Goal: Communication & Community: Answer question/provide support

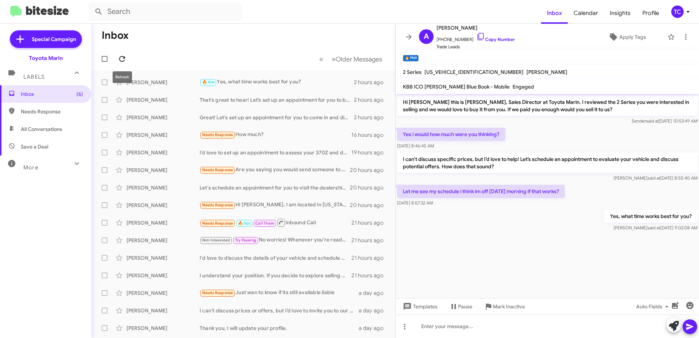
click at [125, 55] on icon at bounding box center [122, 59] width 9 height 9
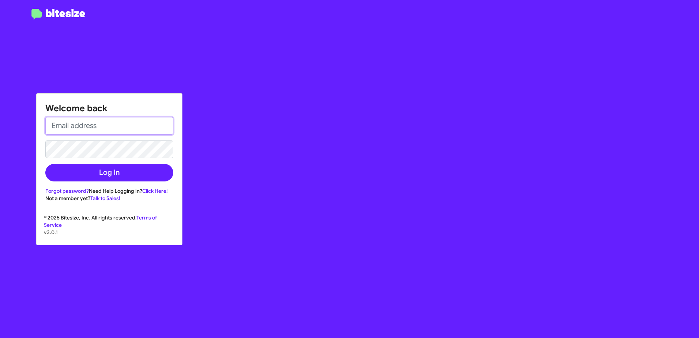
click at [97, 132] on input "email" at bounding box center [109, 126] width 128 height 18
click at [102, 128] on input "email" at bounding box center [109, 126] width 128 height 18
type input "[EMAIL_ADDRESS][DOMAIN_NAME]"
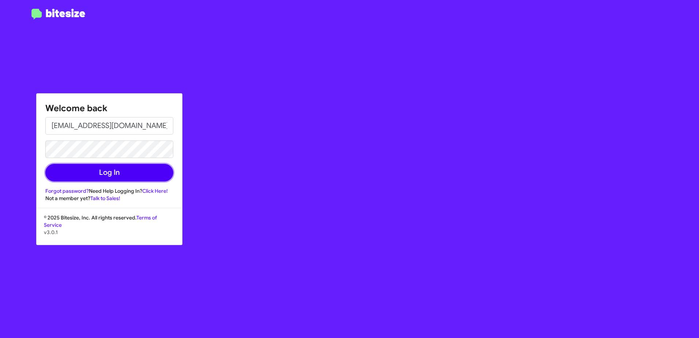
click at [104, 176] on button "Log In" at bounding box center [109, 173] width 128 height 18
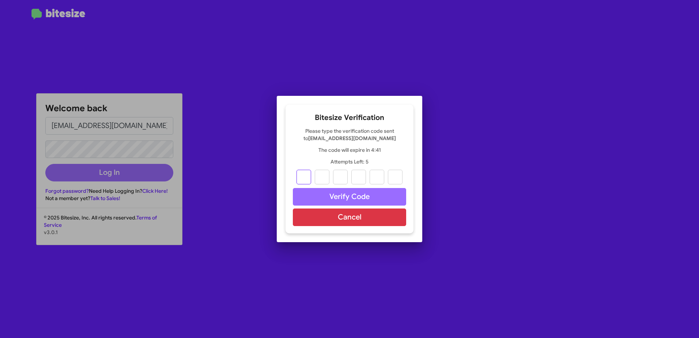
type input "1"
type input "4"
type input "5"
type input "8"
type input "6"
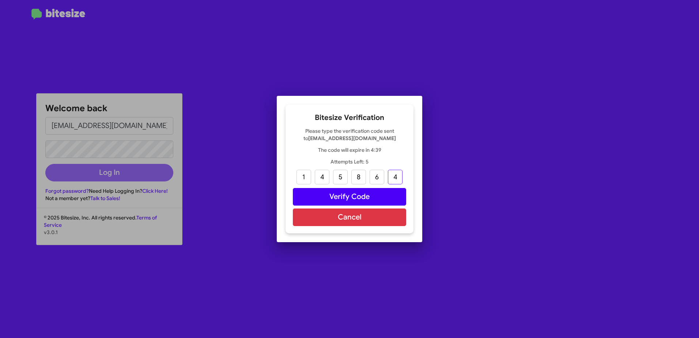
type input "4"
click at [345, 196] on button "Verify Code" at bounding box center [349, 197] width 113 height 18
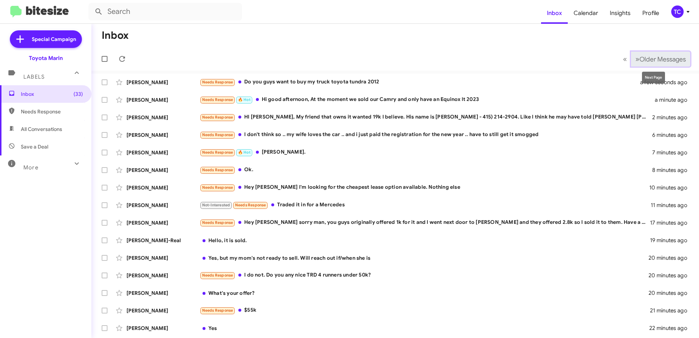
click at [636, 58] on span "»" at bounding box center [638, 59] width 4 height 9
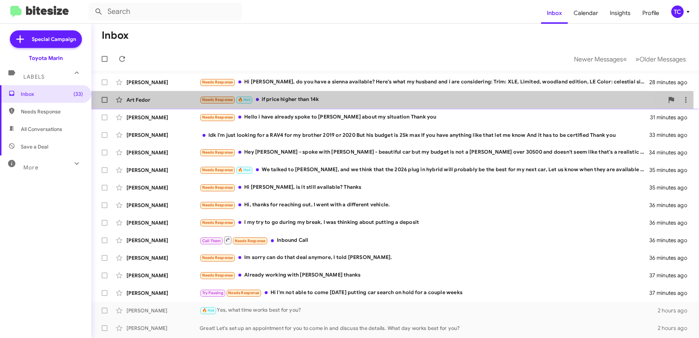
click at [303, 99] on div "Needs Response 🔥 Hot if price higher than 14k" at bounding box center [432, 99] width 465 height 8
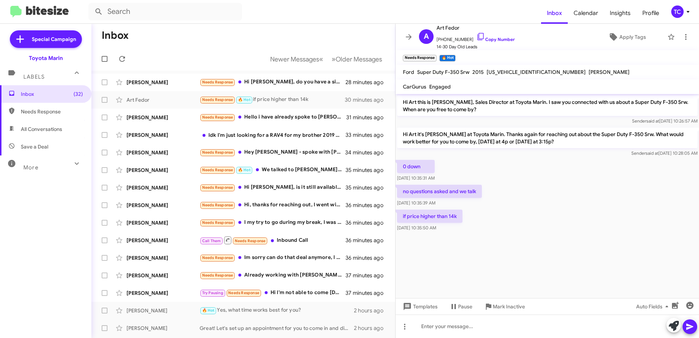
click at [297, 38] on mat-toolbar-row "Inbox" at bounding box center [243, 35] width 304 height 23
click at [317, 59] on button "Newer Messages « Previous" at bounding box center [297, 59] width 62 height 15
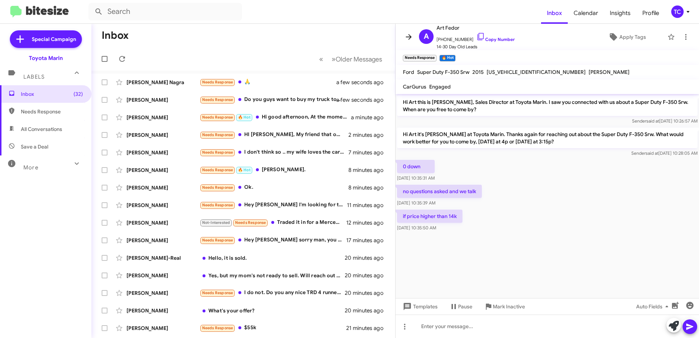
click at [410, 37] on icon at bounding box center [409, 36] width 6 height 5
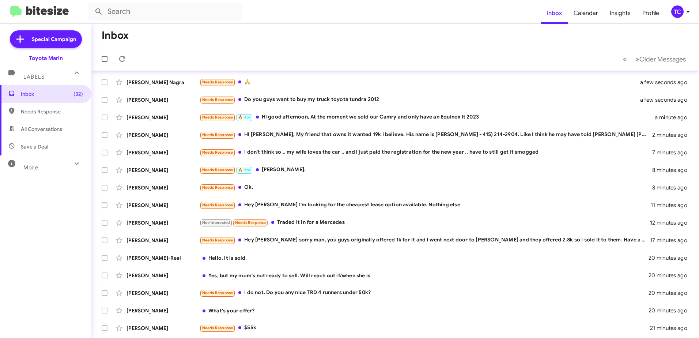
scroll to position [87, 0]
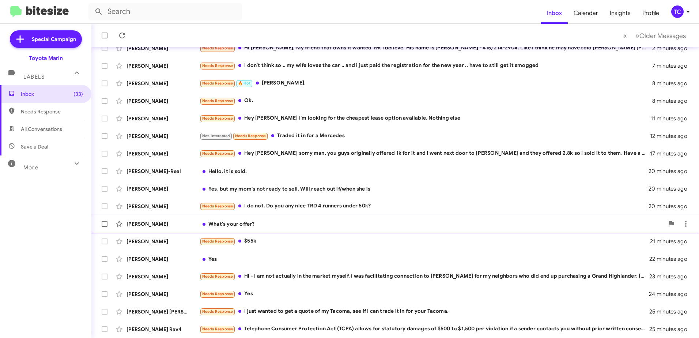
click at [236, 224] on div "What's your offer?" at bounding box center [432, 223] width 465 height 7
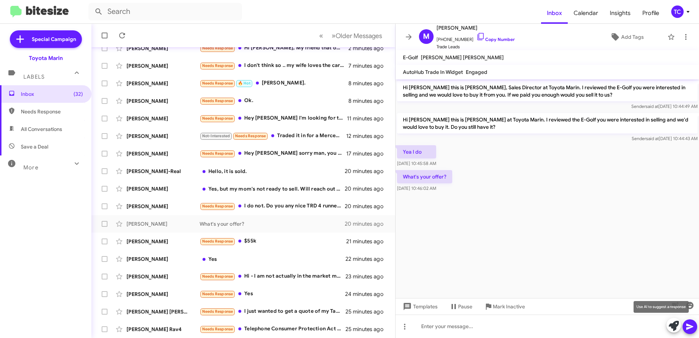
click at [672, 323] on icon at bounding box center [674, 326] width 10 height 10
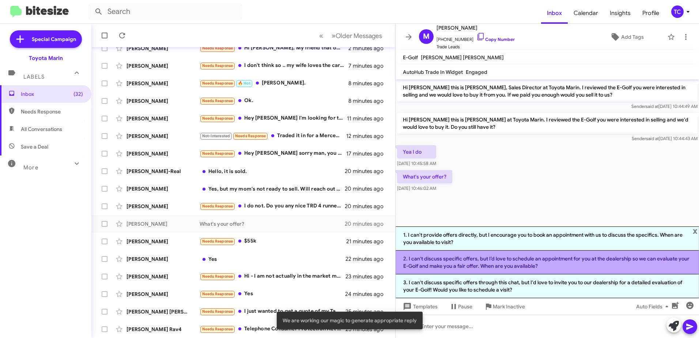
click at [480, 257] on li "2. I can't discuss specific offers, but I’d love to schedule an appointment for…" at bounding box center [548, 263] width 304 height 24
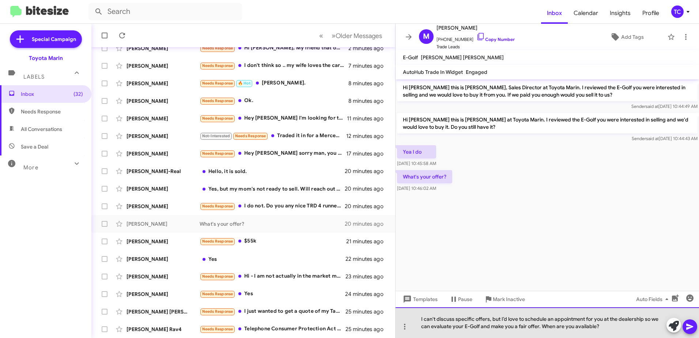
click at [501, 318] on div "I can't discuss specific offers, but I’d love to schedule an appointment for yo…" at bounding box center [548, 322] width 304 height 31
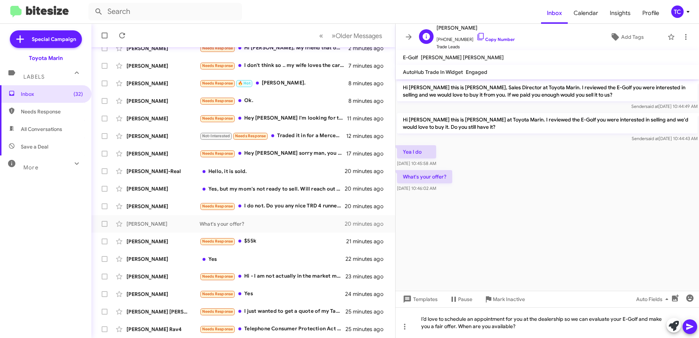
drag, startPoint x: 472, startPoint y: 36, endPoint x: 450, endPoint y: 35, distance: 22.7
click at [477, 36] on icon at bounding box center [481, 36] width 9 height 9
click at [691, 327] on icon at bounding box center [690, 327] width 7 height 6
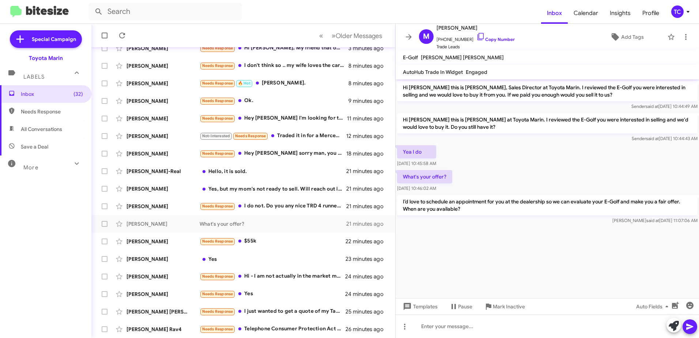
drag, startPoint x: 474, startPoint y: 211, endPoint x: 401, endPoint y: 90, distance: 141.2
click at [401, 90] on div "Hi [PERSON_NAME] this is [PERSON_NAME], Sales Director at Toyota Marin. I revie…" at bounding box center [548, 152] width 304 height 146
drag, startPoint x: 401, startPoint y: 90, endPoint x: 413, endPoint y: 93, distance: 12.8
copy div "Hi [PERSON_NAME] this is [PERSON_NAME], Sales Director at Toyota Marin. I revie…"
click at [409, 35] on icon at bounding box center [409, 37] width 9 height 9
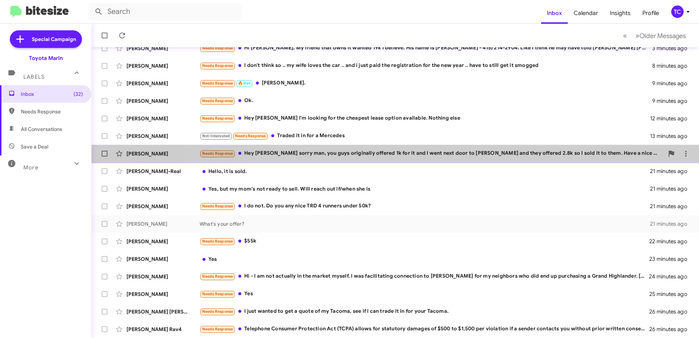
click at [466, 153] on div "Needs Response Hey [PERSON_NAME] sorry man, you guys originally offered 1k for …" at bounding box center [432, 153] width 465 height 8
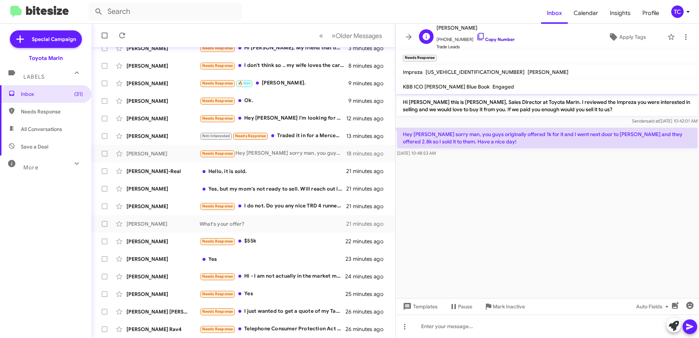
click at [477, 40] on icon at bounding box center [481, 36] width 9 height 9
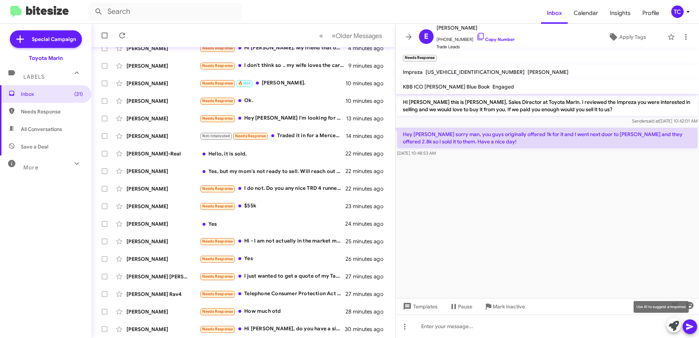
click at [675, 322] on icon at bounding box center [674, 326] width 10 height 10
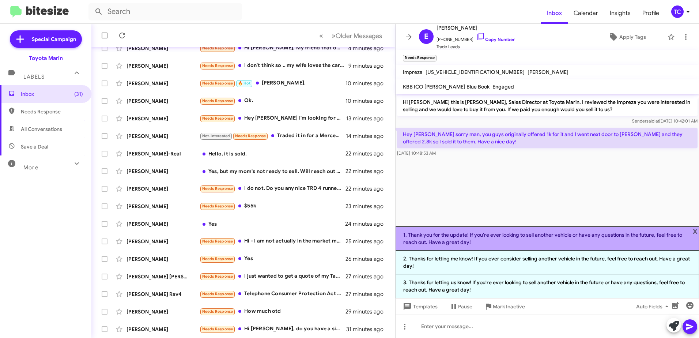
click at [515, 238] on li "1. Thank you for the update! If you're ever looking to sell another vehicle or …" at bounding box center [548, 238] width 304 height 24
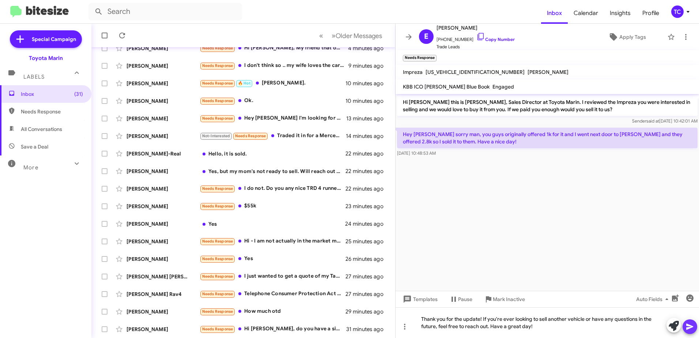
click at [689, 329] on icon at bounding box center [690, 327] width 7 height 6
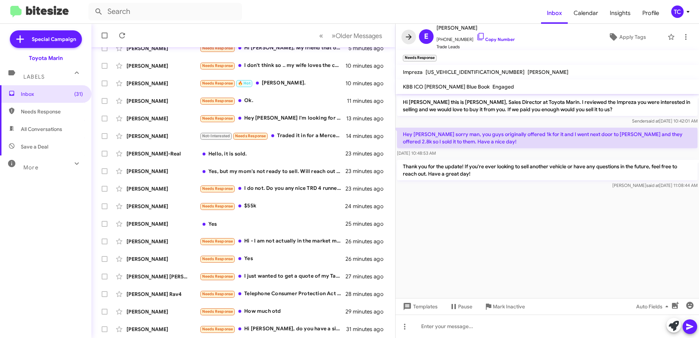
click at [409, 35] on icon at bounding box center [409, 36] width 6 height 5
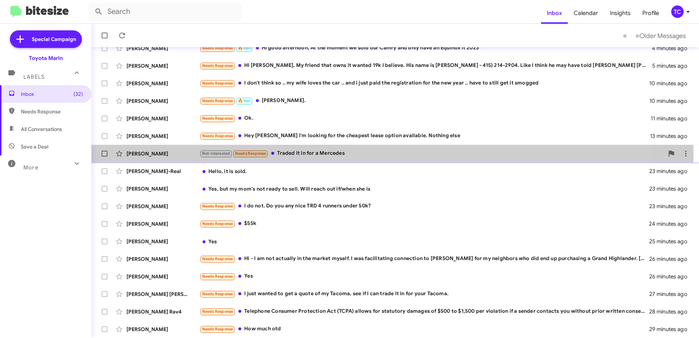
click at [301, 154] on div "Not-Interested Needs Response Traded it in for a Mercedes" at bounding box center [432, 153] width 465 height 8
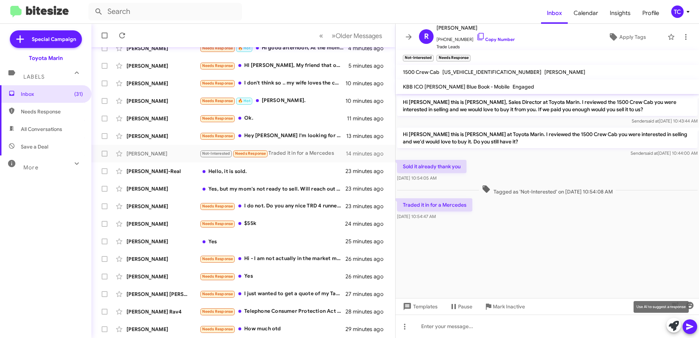
click at [676, 326] on icon at bounding box center [674, 326] width 10 height 10
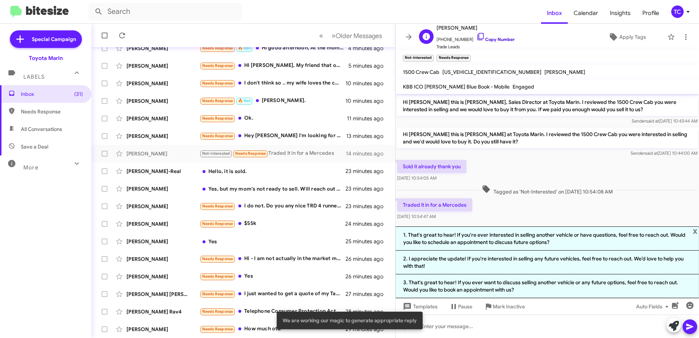
click at [477, 35] on icon at bounding box center [481, 36] width 9 height 9
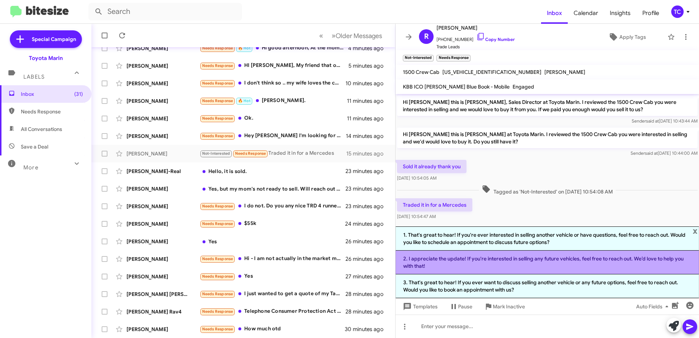
click at [503, 261] on li "2. I appreciate the update! If you're interested in selling any future vehicles…" at bounding box center [548, 263] width 304 height 24
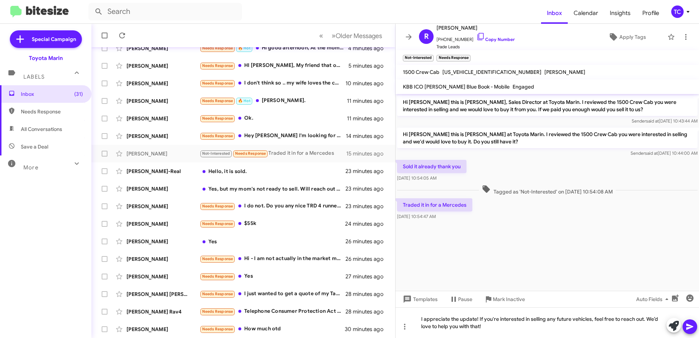
click at [689, 325] on icon at bounding box center [690, 327] width 7 height 6
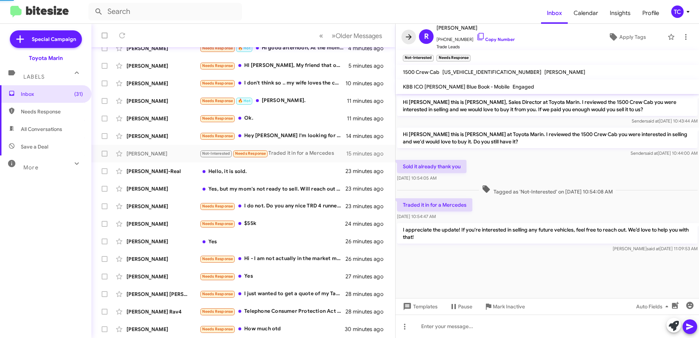
click at [408, 38] on icon at bounding box center [409, 37] width 9 height 9
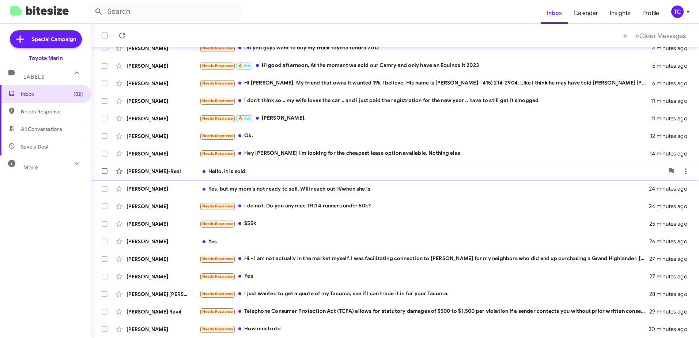
click at [313, 170] on div "Hello, it is sold." at bounding box center [432, 171] width 465 height 7
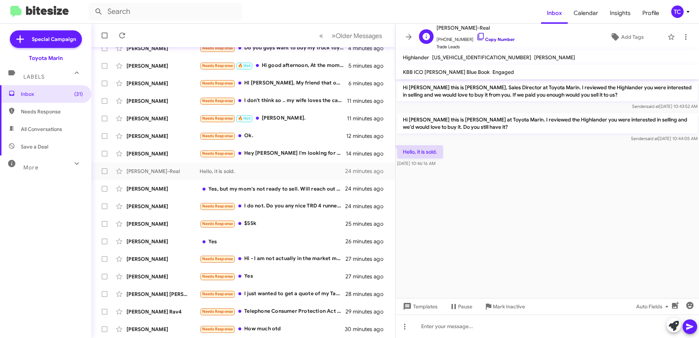
click at [477, 34] on icon at bounding box center [481, 36] width 9 height 9
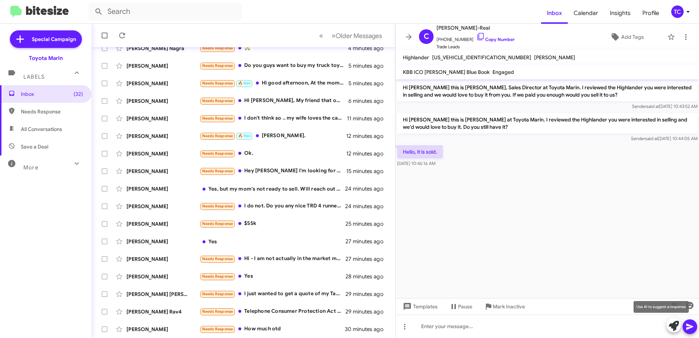
click at [672, 326] on icon at bounding box center [674, 326] width 10 height 10
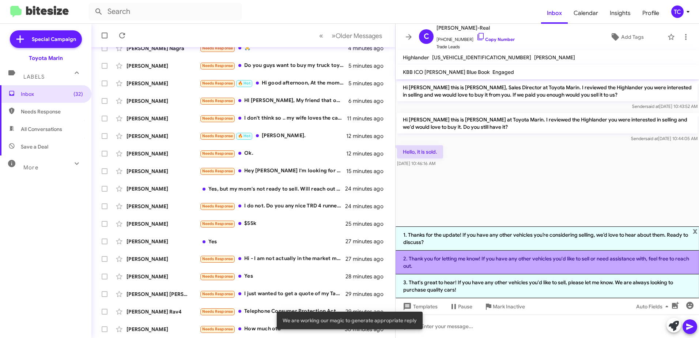
click at [480, 257] on li "2. Thank you for letting me know! If you have any other vehicles you'd like to …" at bounding box center [548, 263] width 304 height 24
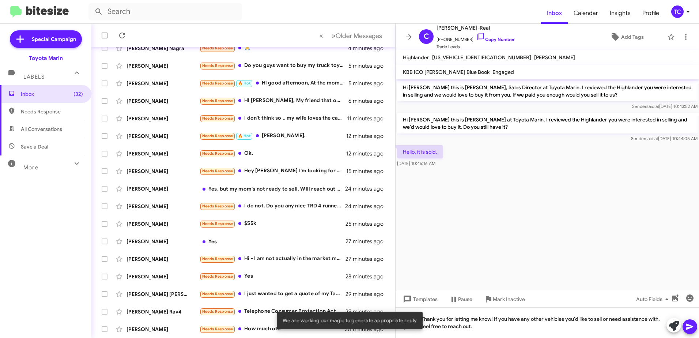
click at [688, 326] on icon at bounding box center [690, 327] width 7 height 6
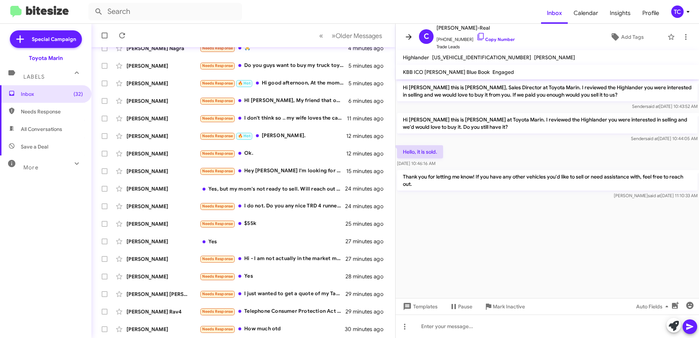
click at [407, 38] on icon at bounding box center [409, 37] width 9 height 9
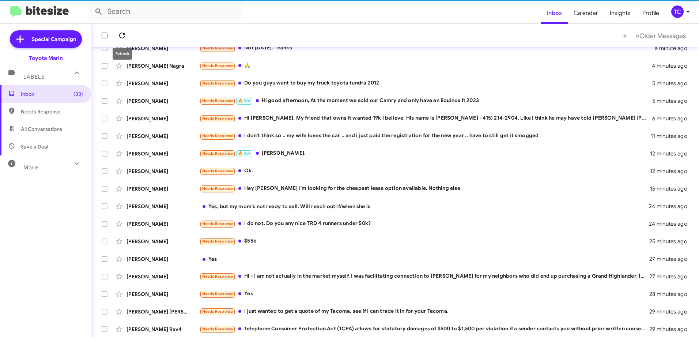
click at [125, 34] on icon at bounding box center [122, 35] width 9 height 9
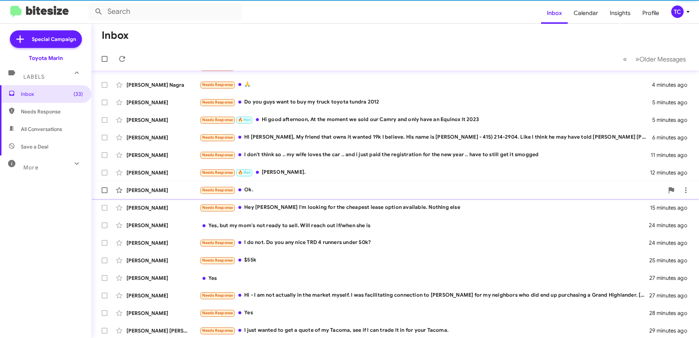
scroll to position [50, 0]
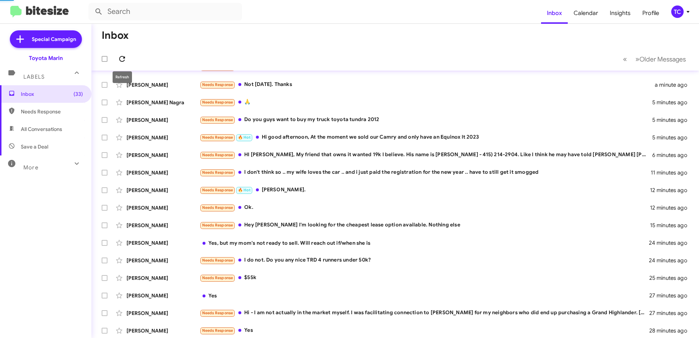
click at [122, 56] on icon at bounding box center [122, 59] width 6 height 6
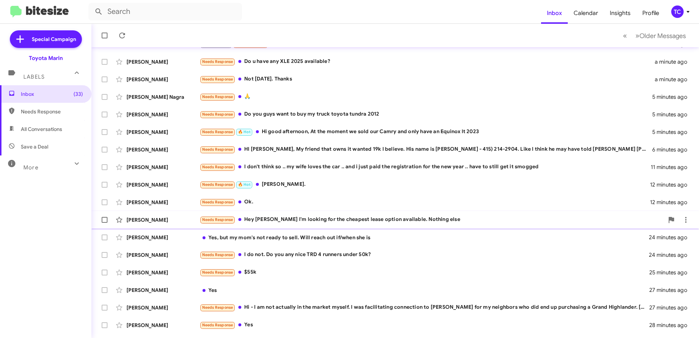
scroll to position [87, 0]
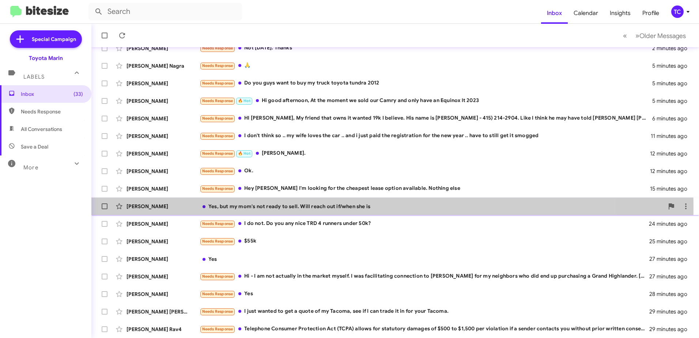
click at [284, 207] on div "Yes, but my mom's not ready to sell. Will reach out if/when she is" at bounding box center [432, 206] width 465 height 7
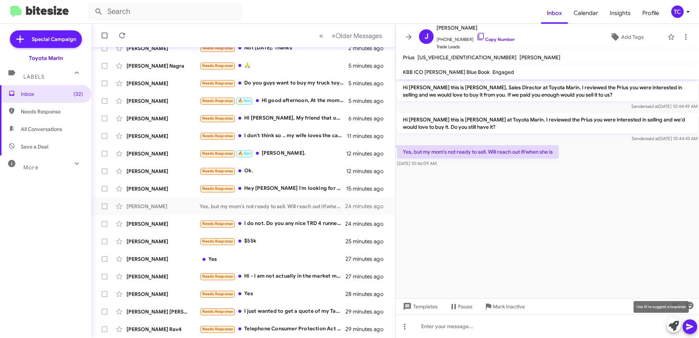
click at [673, 326] on icon at bounding box center [674, 326] width 10 height 10
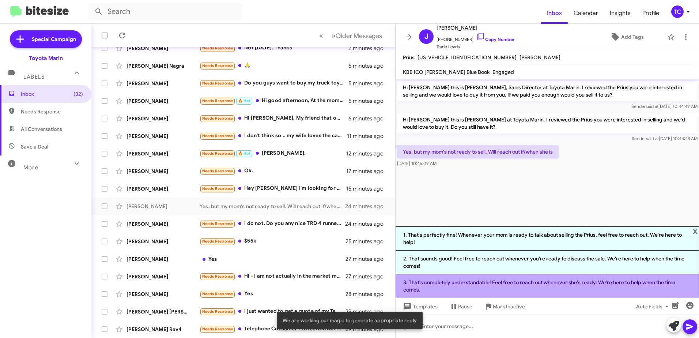
click at [486, 287] on li "3. That's completely understandable! Feel free to reach out whenever she's read…" at bounding box center [548, 286] width 304 height 24
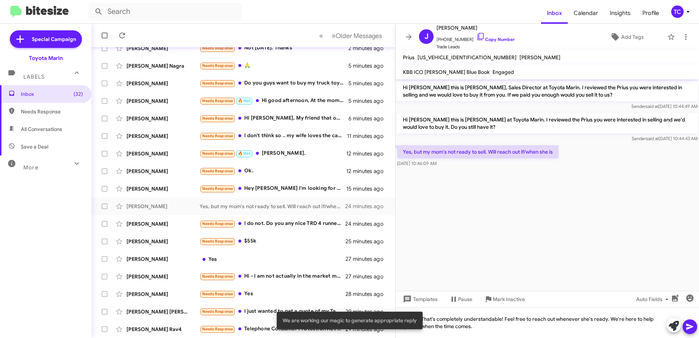
click at [693, 325] on icon at bounding box center [690, 326] width 9 height 9
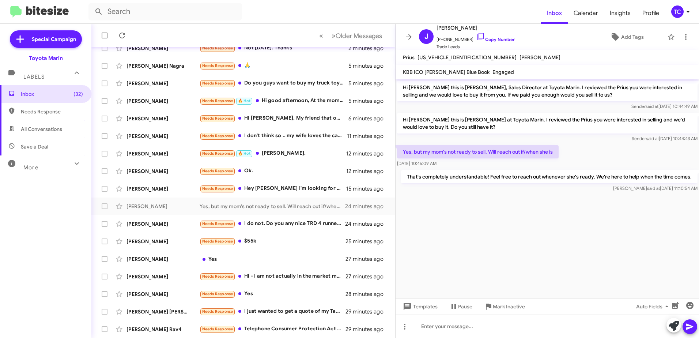
drag, startPoint x: 697, startPoint y: 179, endPoint x: 686, endPoint y: 177, distance: 11.1
click at [686, 177] on p "That's completely understandable! Feel free to reach out whenever she's ready. …" at bounding box center [549, 176] width 297 height 13
click at [478, 34] on span "[PHONE_NUMBER] Copy Number" at bounding box center [476, 37] width 78 height 11
click at [478, 35] on icon at bounding box center [481, 36] width 6 height 7
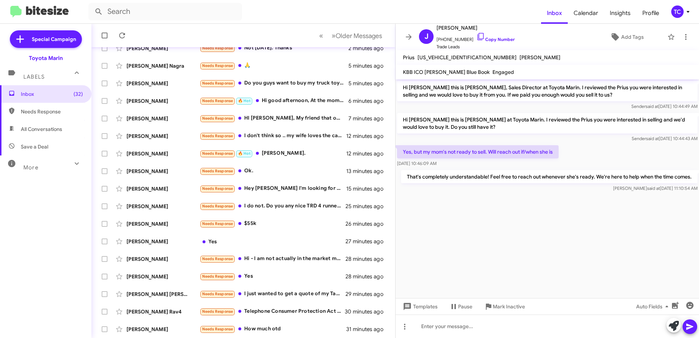
drag, startPoint x: 697, startPoint y: 178, endPoint x: 402, endPoint y: 84, distance: 309.7
click at [402, 84] on div "Hi [PERSON_NAME] this is [PERSON_NAME], Sales Director at Toyota Marin. I revie…" at bounding box center [548, 136] width 304 height 114
drag, startPoint x: 402, startPoint y: 84, endPoint x: 428, endPoint y: 91, distance: 26.9
copy div "Hi [PERSON_NAME] this is [PERSON_NAME], Sales Director at Toyota Marin. I revie…"
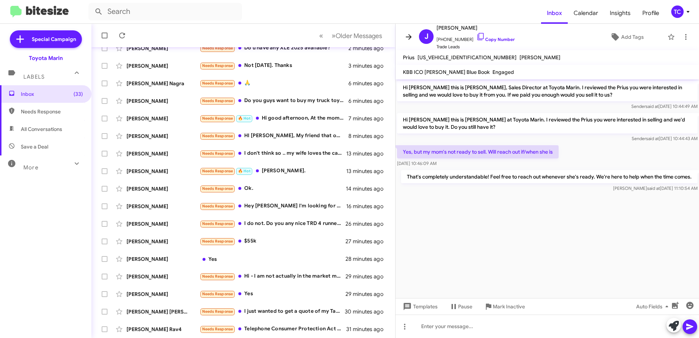
click at [408, 37] on icon at bounding box center [409, 36] width 6 height 5
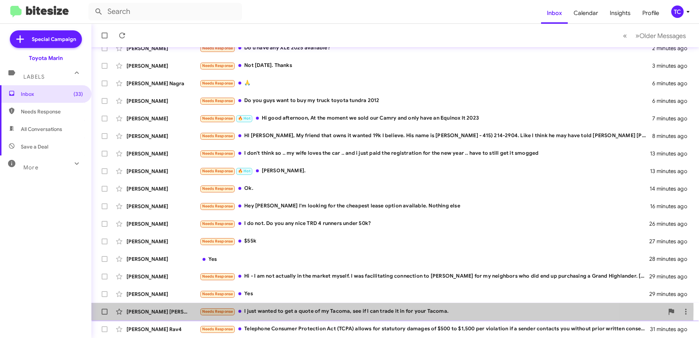
click at [285, 309] on div "Needs Response I just wanted to get a quote of my Tacoma, see if I can trade it…" at bounding box center [432, 311] width 465 height 8
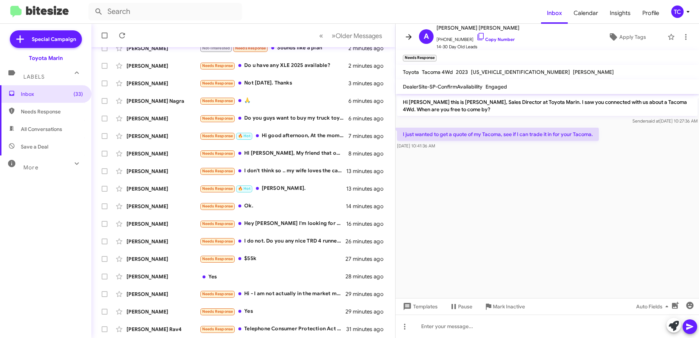
click at [410, 37] on icon at bounding box center [409, 36] width 6 height 5
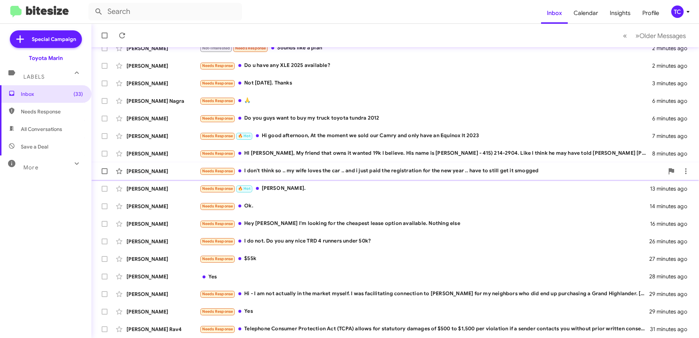
click at [354, 171] on div "Needs Response I don't think so .. my wife loves the car .. and i just paid the…" at bounding box center [432, 171] width 465 height 8
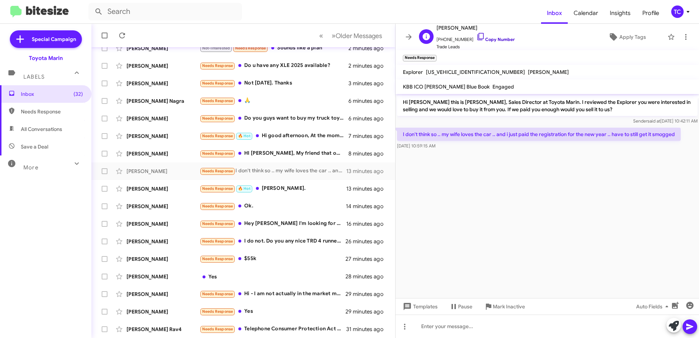
drag, startPoint x: 470, startPoint y: 37, endPoint x: 375, endPoint y: 20, distance: 96.8
click at [477, 36] on icon at bounding box center [481, 36] width 9 height 9
click at [623, 241] on cdk-virtual-scroll-viewport "Hi [PERSON_NAME] this is [PERSON_NAME], Sales Director at Toyota Marin. I revie…" at bounding box center [548, 196] width 304 height 204
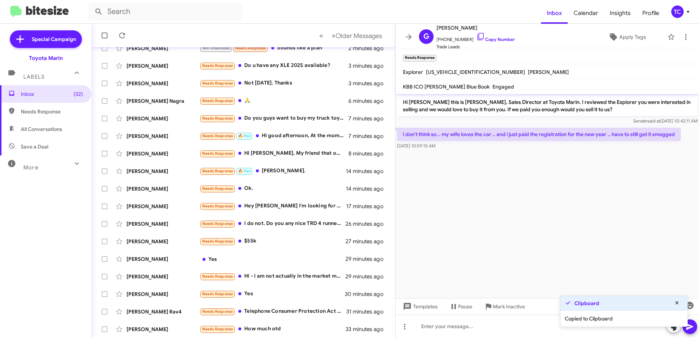
click at [690, 329] on icon at bounding box center [690, 326] width 9 height 9
click at [675, 330] on icon at bounding box center [674, 326] width 10 height 10
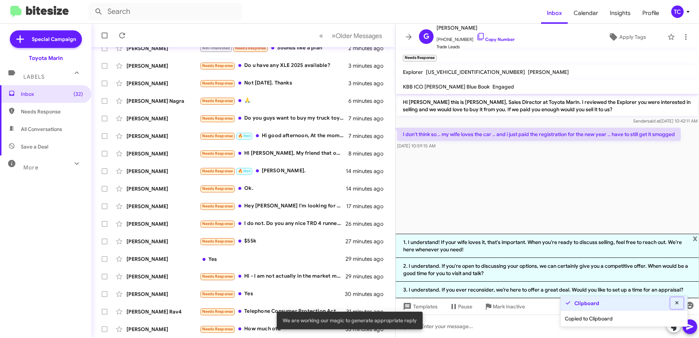
click at [677, 300] on icon at bounding box center [677, 302] width 7 height 5
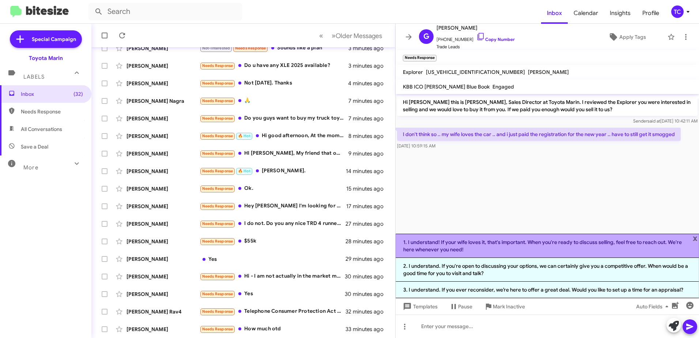
click at [508, 243] on li "1. I understand! If your wife loves it, that's important. When you're ready to …" at bounding box center [548, 246] width 304 height 24
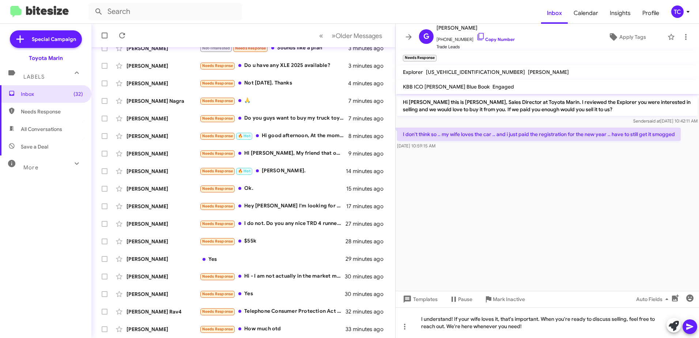
click at [694, 327] on icon at bounding box center [690, 326] width 9 height 9
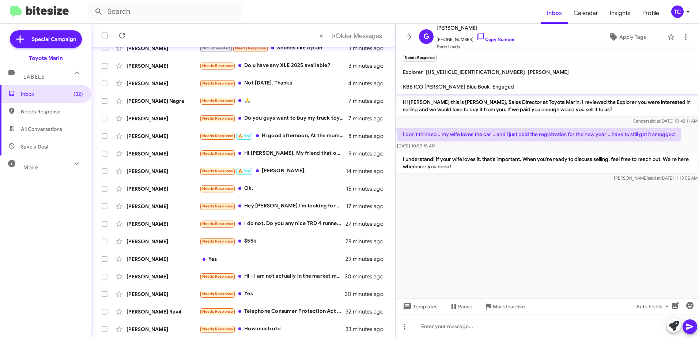
drag, startPoint x: 458, startPoint y: 168, endPoint x: 402, endPoint y: 105, distance: 83.9
click at [402, 105] on div "Hi [PERSON_NAME] this is [PERSON_NAME], Sales Director at Toyota Marin. I revie…" at bounding box center [548, 138] width 304 height 89
drag, startPoint x: 402, startPoint y: 105, endPoint x: 413, endPoint y: 107, distance: 10.8
copy div "Hi [PERSON_NAME] this is [PERSON_NAME], Sales Director at Toyota Marin. I revie…"
click at [410, 36] on icon at bounding box center [409, 36] width 6 height 5
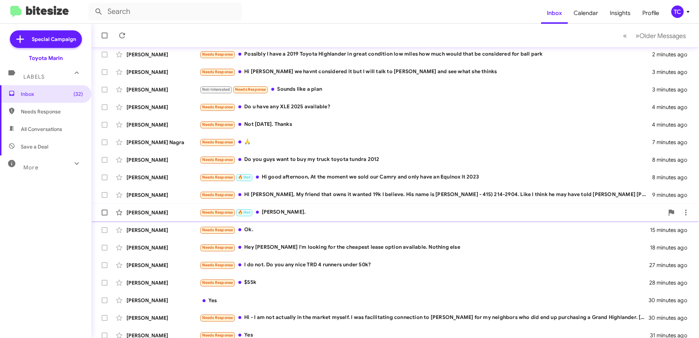
scroll to position [87, 0]
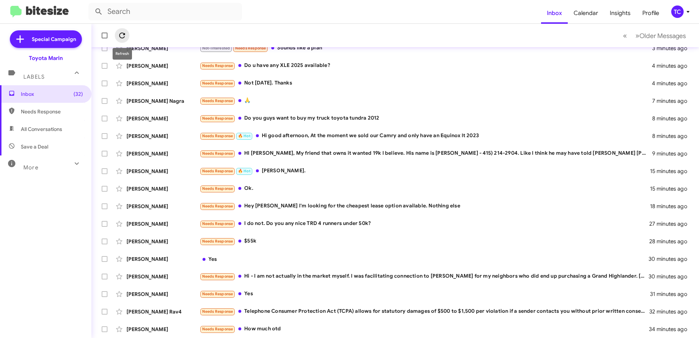
click at [121, 35] on icon at bounding box center [122, 35] width 9 height 9
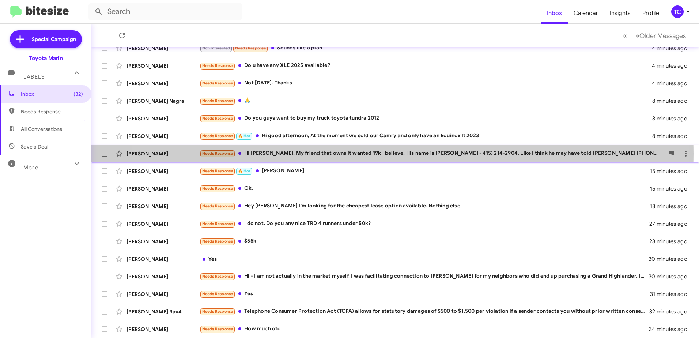
click at [366, 154] on div "Needs Response HI [PERSON_NAME], My friend that owns it wanted 19k I believe. H…" at bounding box center [432, 153] width 465 height 8
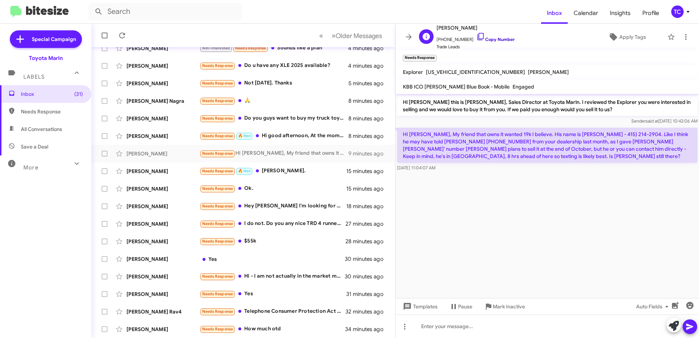
click at [477, 35] on icon at bounding box center [481, 36] width 9 height 9
click at [671, 324] on icon at bounding box center [674, 326] width 10 height 10
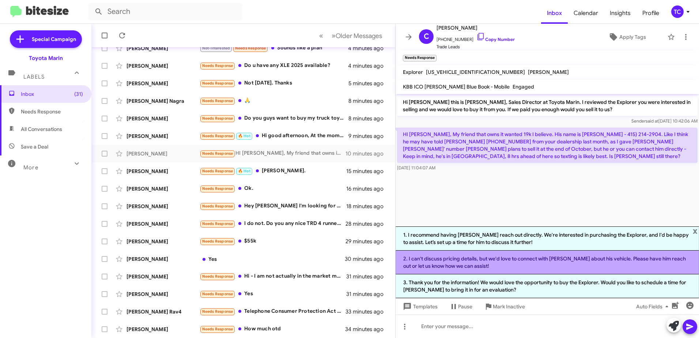
click at [557, 263] on li "2. I can't discuss pricing details, but we'd love to connect with [PERSON_NAME]…" at bounding box center [548, 263] width 304 height 24
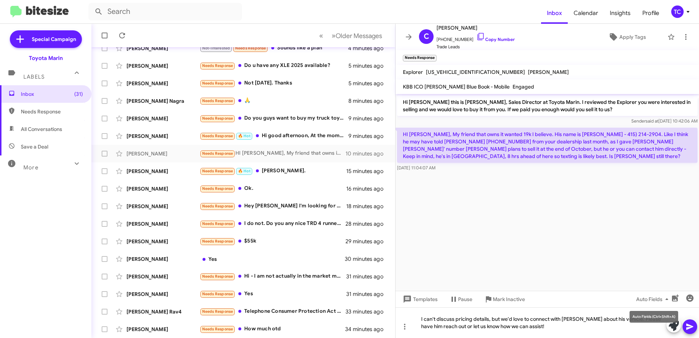
click at [674, 323] on mat-tooltip-component "Auto Fields (Ctrl+Shift+A)" at bounding box center [654, 317] width 59 height 22
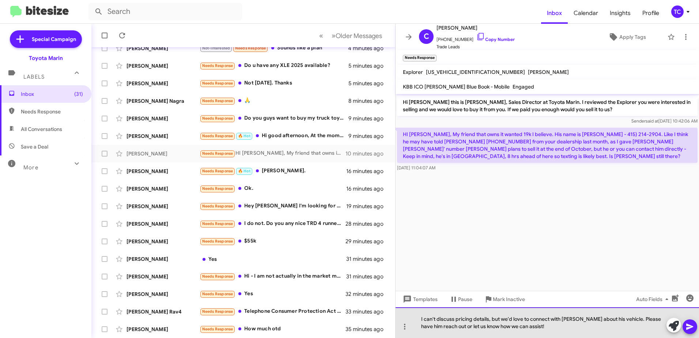
click at [619, 327] on div "I can't discuss pricing details, but we'd love to connect with [PERSON_NAME] ab…" at bounding box center [548, 322] width 304 height 31
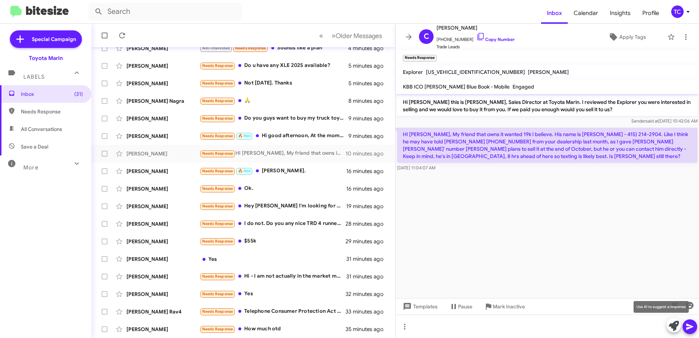
click at [675, 329] on icon at bounding box center [674, 326] width 10 height 10
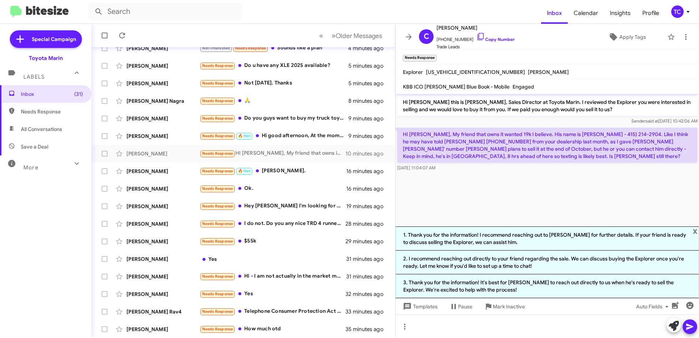
click at [529, 201] on cdk-virtual-scroll-viewport "Hi [PERSON_NAME] this is [PERSON_NAME], Sales Director at Toyota Marin. I revie…" at bounding box center [548, 160] width 304 height 132
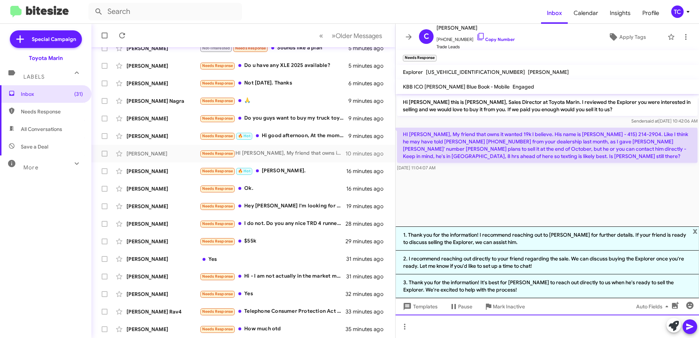
click at [499, 319] on div at bounding box center [548, 326] width 304 height 23
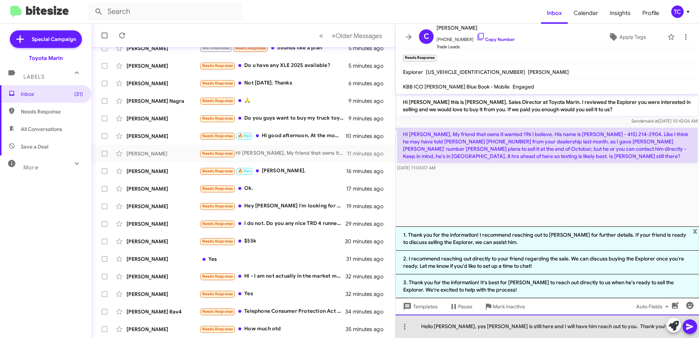
click at [591, 327] on div "Hello [PERSON_NAME], yes [PERSON_NAME] is still here and I will have him reach …" at bounding box center [548, 326] width 304 height 23
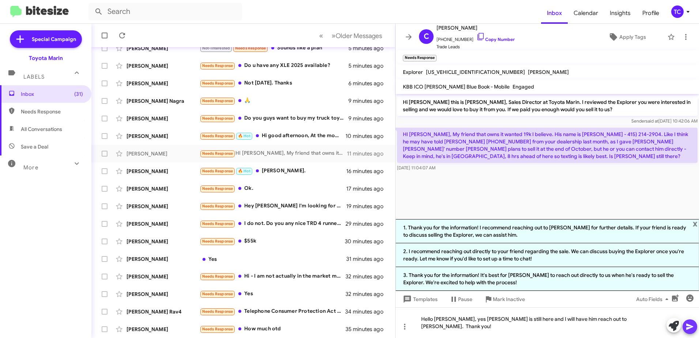
click at [694, 326] on icon at bounding box center [690, 326] width 9 height 9
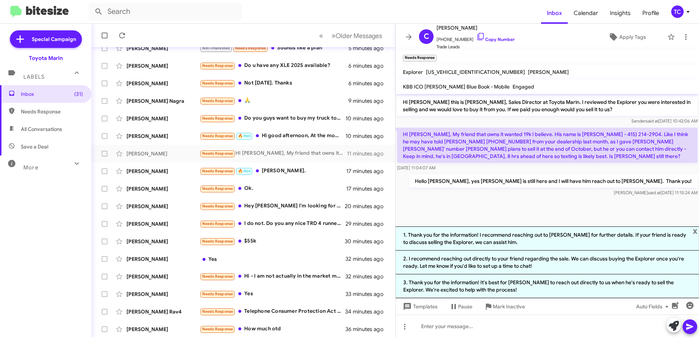
drag, startPoint x: 467, startPoint y: 156, endPoint x: 402, endPoint y: 95, distance: 89.3
click at [402, 95] on div "Hi [PERSON_NAME] this is [PERSON_NAME], Sales Director at Toyota Marin. I revie…" at bounding box center [548, 146] width 304 height 104
drag, startPoint x: 402, startPoint y: 95, endPoint x: 413, endPoint y: 101, distance: 12.3
copy div "Hi [PERSON_NAME] this is [PERSON_NAME], Sales Director at Toyota Marin. I revie…"
click at [412, 34] on icon at bounding box center [409, 37] width 9 height 9
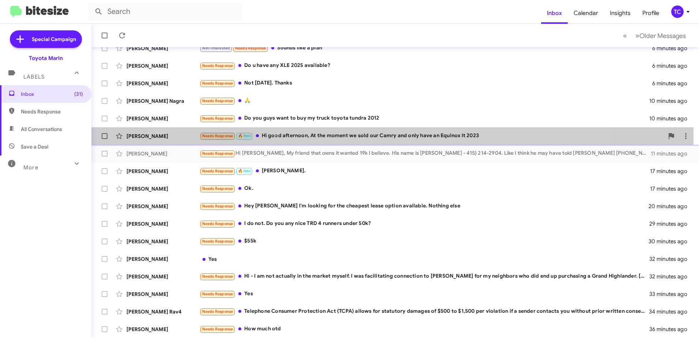
click at [374, 136] on div "Needs Response 🔥 Hot Hi good afternoon, At the moment we sold our Camry and onl…" at bounding box center [432, 136] width 465 height 8
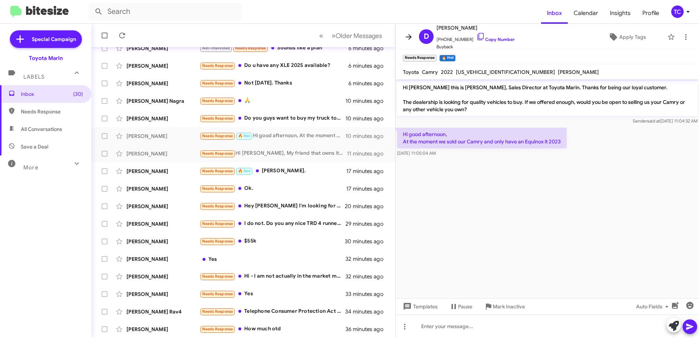
click at [408, 38] on icon at bounding box center [409, 37] width 9 height 9
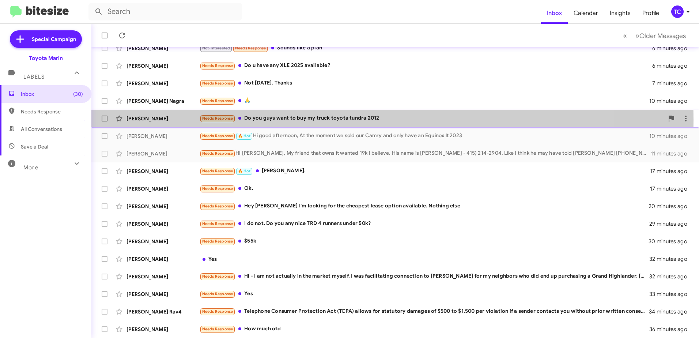
click at [329, 120] on div "Needs Response Do you guys want to buy my truck toyota tundra 2012" at bounding box center [432, 118] width 465 height 8
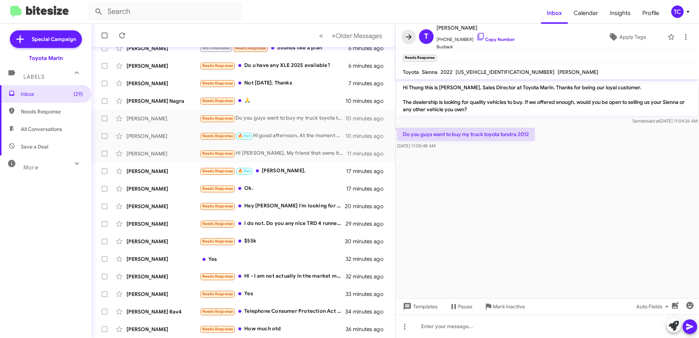
click at [409, 38] on icon at bounding box center [409, 37] width 9 height 9
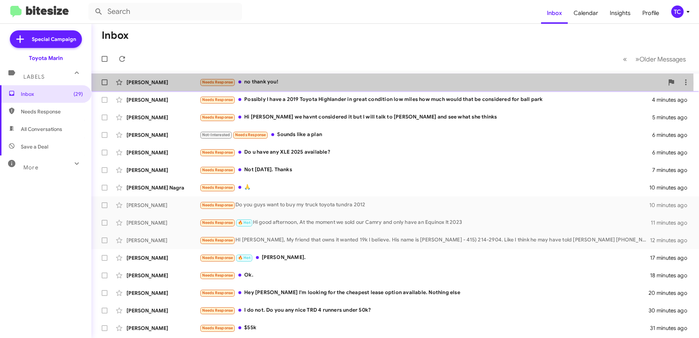
click at [265, 84] on div "Needs Response no thank you!" at bounding box center [432, 82] width 465 height 8
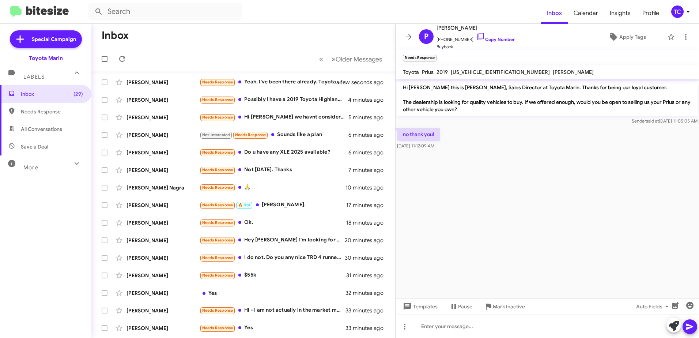
drag, startPoint x: 225, startPoint y: 42, endPoint x: 236, endPoint y: 41, distance: 11.0
click at [225, 42] on mat-toolbar-row "Inbox" at bounding box center [243, 35] width 304 height 23
click at [410, 35] on icon at bounding box center [409, 37] width 9 height 9
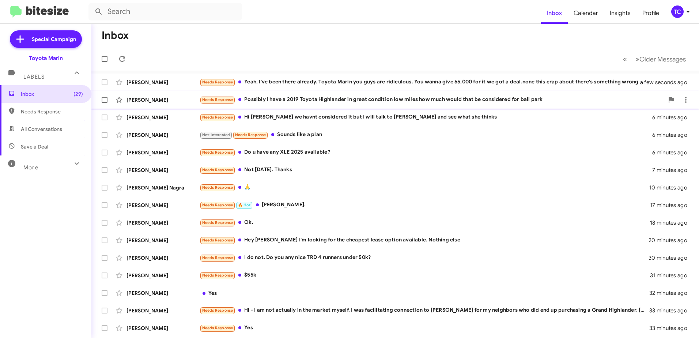
click at [390, 101] on div "Needs Response Possibly I have a 2019 Toyota Highlander in great condition low …" at bounding box center [432, 99] width 465 height 8
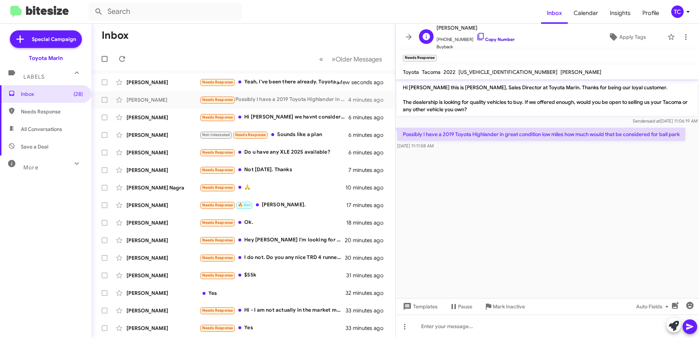
click at [478, 33] on icon at bounding box center [481, 36] width 6 height 7
drag, startPoint x: 682, startPoint y: 135, endPoint x: 398, endPoint y: 89, distance: 287.7
click at [398, 89] on div "Hi [PERSON_NAME] this is [PERSON_NAME], Sales Director at Toyota Marin. Thanks …" at bounding box center [548, 115] width 304 height 72
drag, startPoint x: 398, startPoint y: 89, endPoint x: 412, endPoint y: 89, distance: 13.9
copy div "Hi [PERSON_NAME] this is [PERSON_NAME], Sales Director at Toyota Marin. Thanks …"
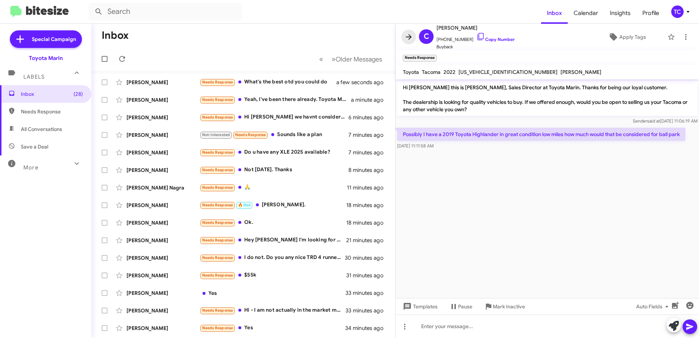
click at [410, 35] on icon at bounding box center [409, 36] width 6 height 5
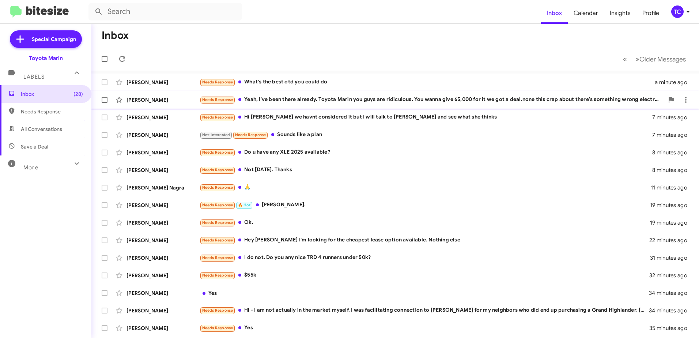
click at [480, 98] on div "Needs Response Yeah, I've been there already. Toyota Marin you guys are ridicul…" at bounding box center [432, 99] width 465 height 8
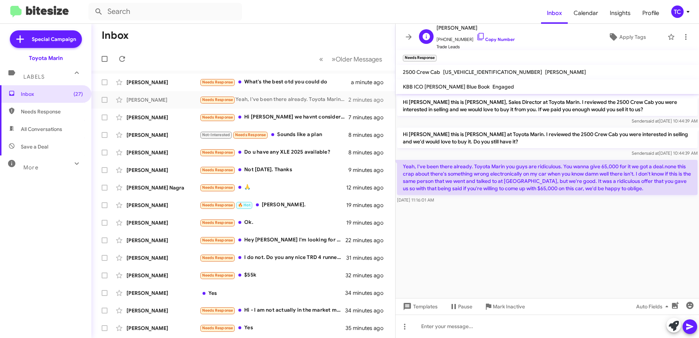
drag, startPoint x: 475, startPoint y: 35, endPoint x: 466, endPoint y: 33, distance: 9.3
click at [477, 35] on icon at bounding box center [481, 36] width 9 height 9
click at [674, 326] on icon at bounding box center [674, 326] width 10 height 10
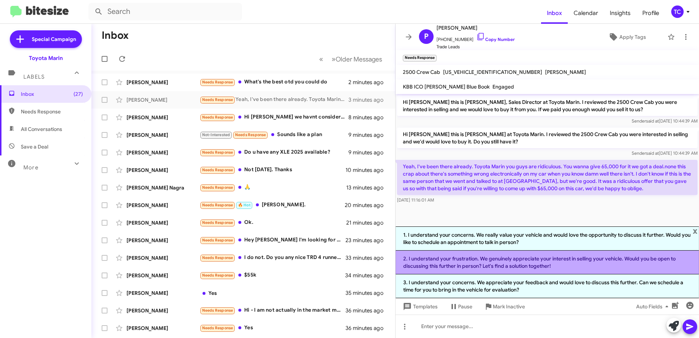
click at [533, 262] on li "2. I understand your frustration. We genuinely appreciate your interest in sell…" at bounding box center [548, 263] width 304 height 24
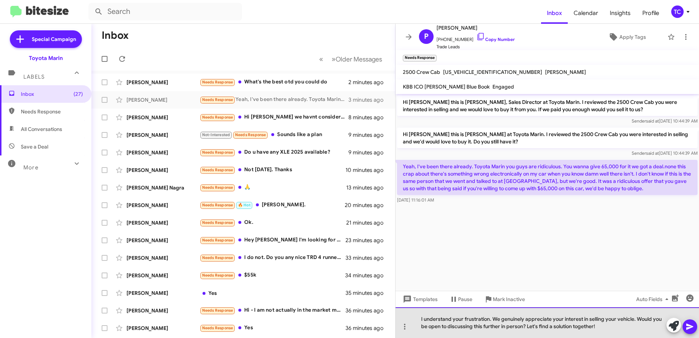
click at [624, 329] on div "I understand your frustration. We genuinely appreciate your interest in selling…" at bounding box center [548, 322] width 304 height 31
click at [624, 330] on div "I understand your frustration. We genuinely appreciate your interest in selling…" at bounding box center [548, 322] width 304 height 31
click at [623, 331] on div "I understand your frustration. We genuinely appreciate your interest in selling…" at bounding box center [548, 322] width 304 height 31
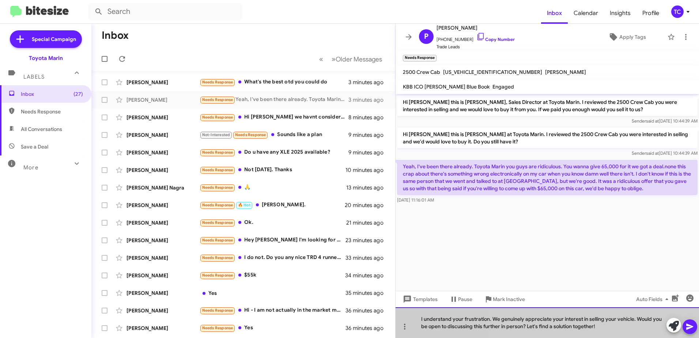
drag, startPoint x: 623, startPoint y: 331, endPoint x: 608, endPoint y: 330, distance: 15.0
click at [622, 331] on div "I understand your frustration. We genuinely appreciate your interest in selling…" at bounding box center [548, 322] width 304 height 31
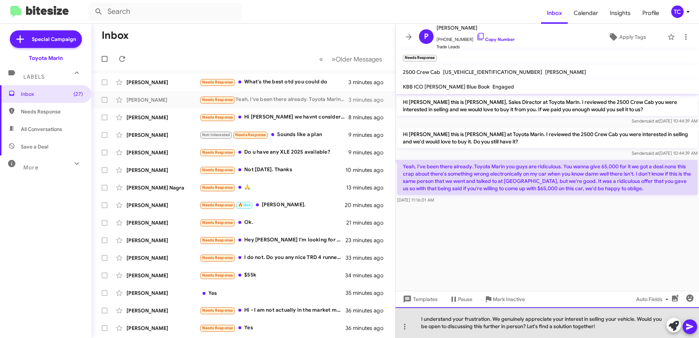
click at [608, 330] on div "I understand your frustration. We genuinely appreciate your interest in selling…" at bounding box center [548, 322] width 304 height 31
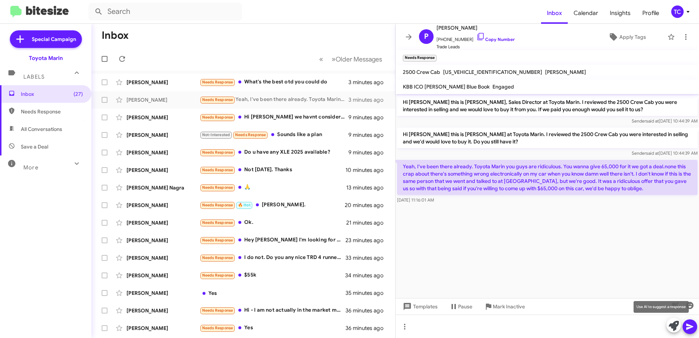
click at [671, 326] on icon at bounding box center [674, 326] width 10 height 10
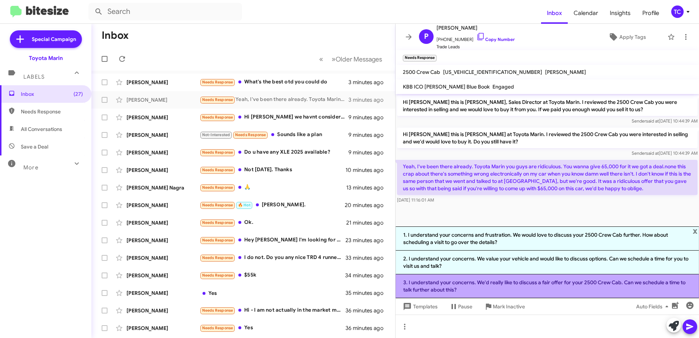
click at [521, 284] on li "3. I understand your concerns. We'd really like to discuss a fair offer for you…" at bounding box center [548, 286] width 304 height 24
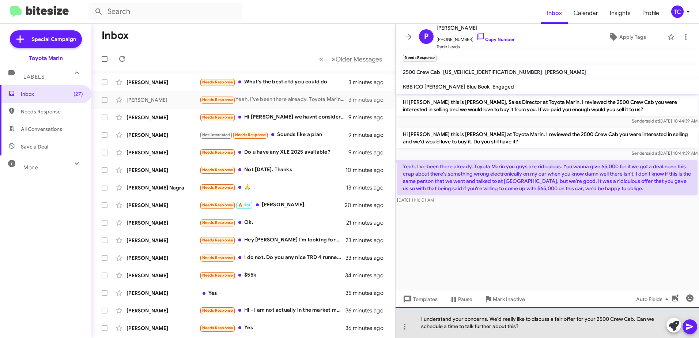
click at [537, 327] on div "I understand your concerns. We'd really like to discuss a fair offer for your 2…" at bounding box center [548, 322] width 304 height 31
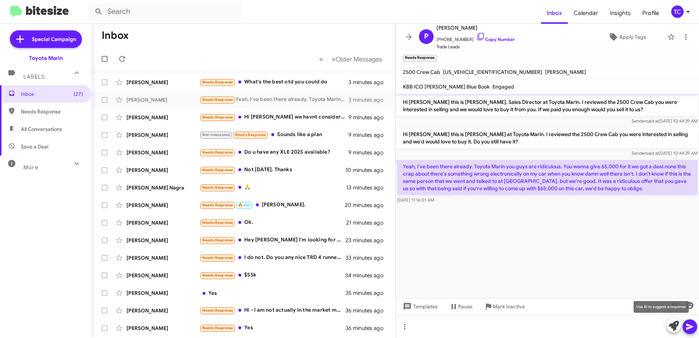
click at [675, 325] on icon at bounding box center [674, 326] width 10 height 10
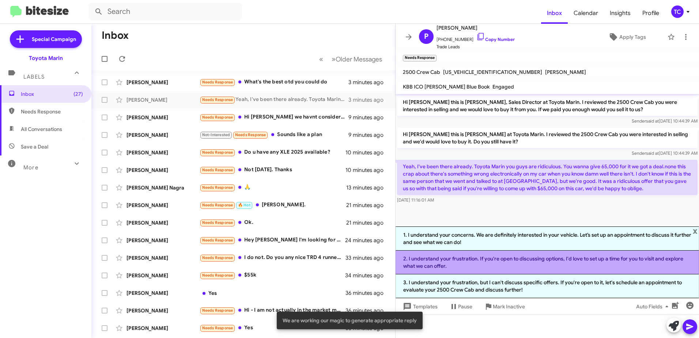
click at [476, 262] on li "2. I understand your frustration. If you're open to discussing options, I'd lov…" at bounding box center [548, 263] width 304 height 24
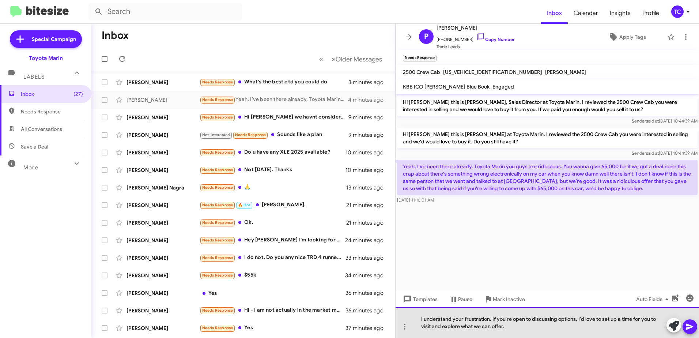
drag, startPoint x: 510, startPoint y: 327, endPoint x: 558, endPoint y: 317, distance: 49.2
click at [558, 317] on div "I understand your frustration. If you're open to discussing options, I'd love t…" at bounding box center [548, 322] width 304 height 31
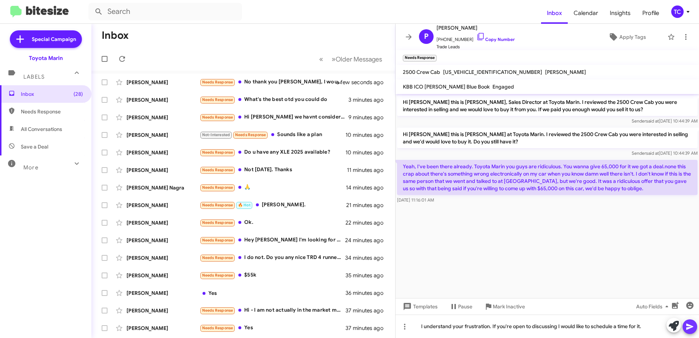
click at [688, 326] on icon at bounding box center [690, 327] width 7 height 6
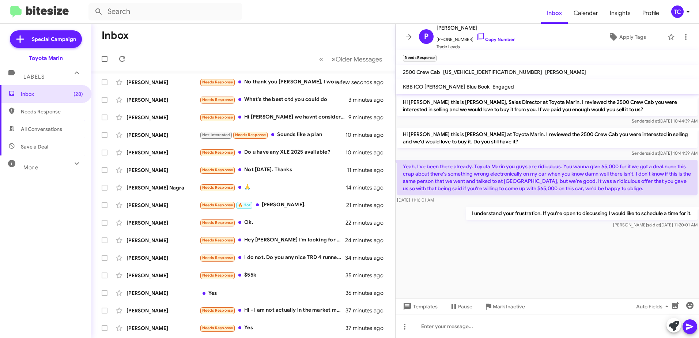
click at [650, 189] on p "Yeah, I've been there already. Toyota Marin you guys are ridiculous. You wanna …" at bounding box center [547, 177] width 301 height 35
drag, startPoint x: 643, startPoint y: 188, endPoint x: 404, endPoint y: 104, distance: 252.9
click at [404, 104] on div "Hi [PERSON_NAME] this is [PERSON_NAME], Sales Director at Toyota Marin. I revie…" at bounding box center [548, 162] width 304 height 136
drag, startPoint x: 404, startPoint y: 104, endPoint x: 416, endPoint y: 106, distance: 11.9
copy div "Hi [PERSON_NAME] this is [PERSON_NAME], Sales Director at Toyota Marin. I revie…"
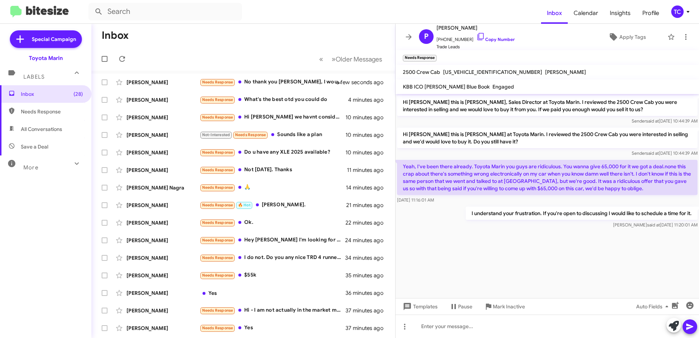
click at [521, 255] on cdk-virtual-scroll-viewport "Hi [PERSON_NAME] this is [PERSON_NAME], Sales Director at Toyota Marin. I revie…" at bounding box center [548, 196] width 304 height 204
click at [322, 40] on mat-toolbar-row "Inbox" at bounding box center [243, 35] width 304 height 23
click at [410, 37] on icon at bounding box center [409, 36] width 6 height 5
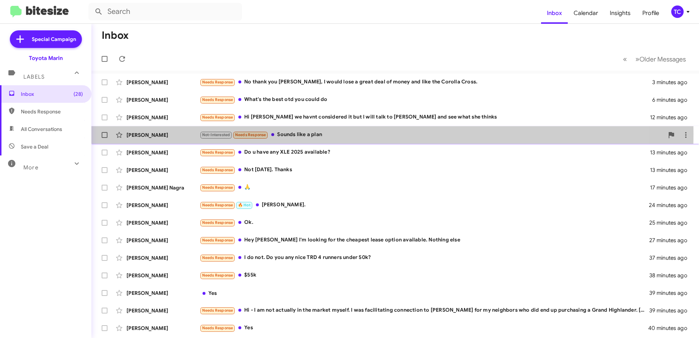
click at [300, 134] on div "Not-Interested Needs Response Sounds like a plan" at bounding box center [432, 135] width 465 height 8
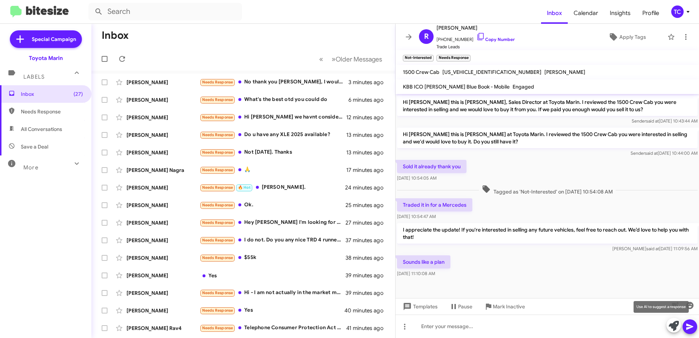
click at [673, 326] on icon at bounding box center [674, 326] width 10 height 10
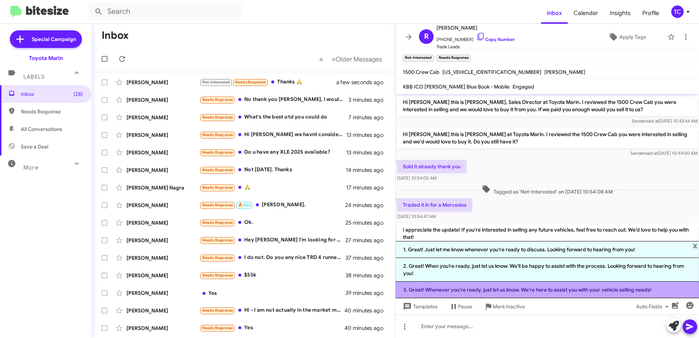
click at [495, 292] on li "3. Great! Whenever you're ready, just let us know. We're here to assist you wit…" at bounding box center [548, 290] width 304 height 16
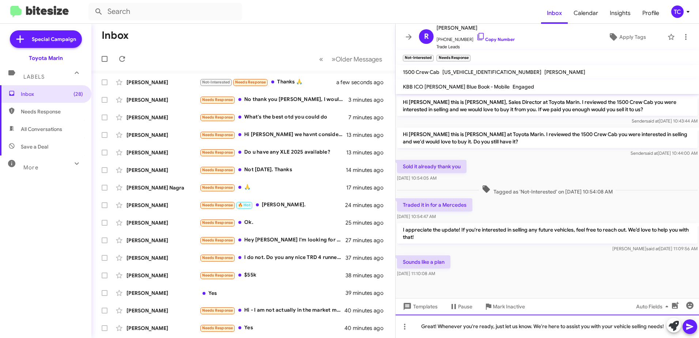
click at [535, 325] on div "Great! Whenever you're ready, just let us know. We're here to assist you with y…" at bounding box center [548, 326] width 304 height 23
click at [592, 329] on div "Great! We're here to assist you with your vehicle selling needs!" at bounding box center [548, 326] width 304 height 23
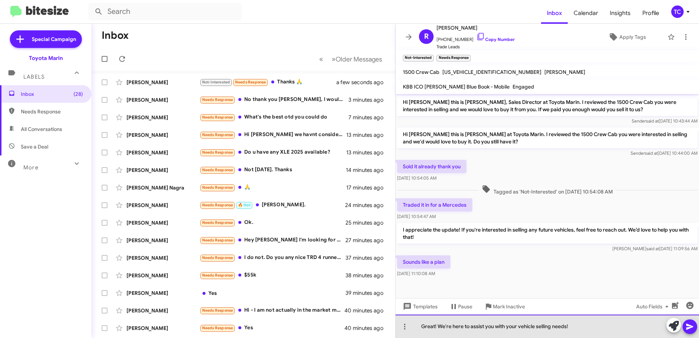
click at [592, 329] on div "Great! We're here to assist you with your vehicle selling needs!" at bounding box center [548, 326] width 304 height 23
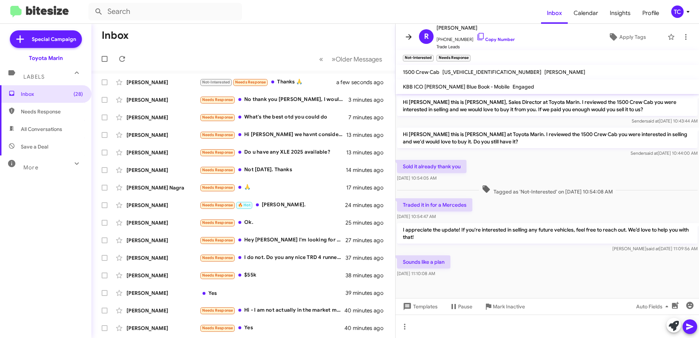
click at [411, 36] on icon at bounding box center [409, 37] width 9 height 9
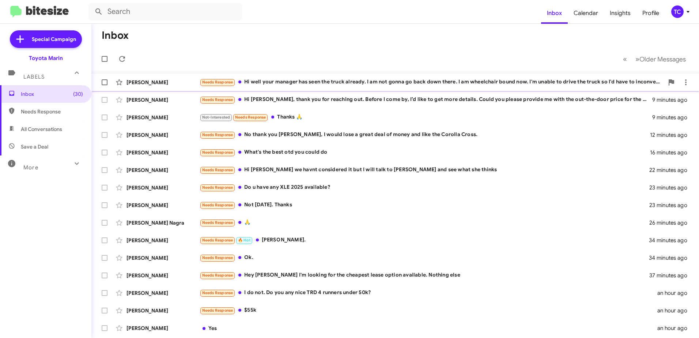
click at [368, 82] on div "Needs Response Hi well your manager has seen the truck already. I am not gonna …" at bounding box center [432, 82] width 465 height 8
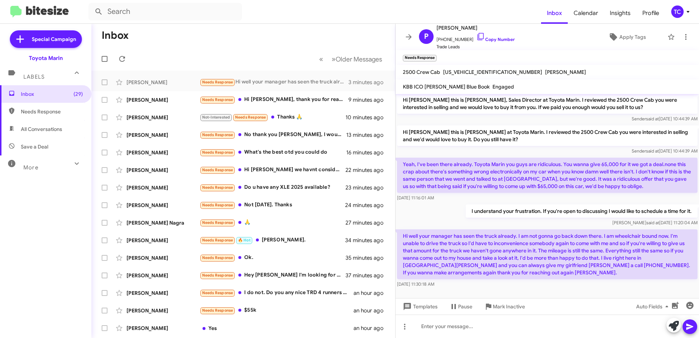
scroll to position [3, 0]
click at [672, 327] on icon at bounding box center [674, 326] width 10 height 10
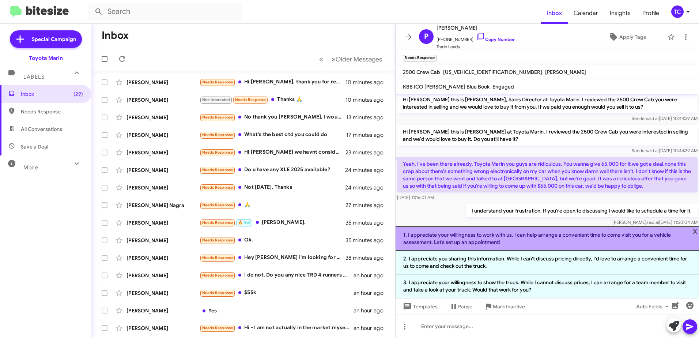
click at [538, 235] on li "1. I appreciate your willingness to work with us. I can help arrange a convenie…" at bounding box center [548, 238] width 304 height 24
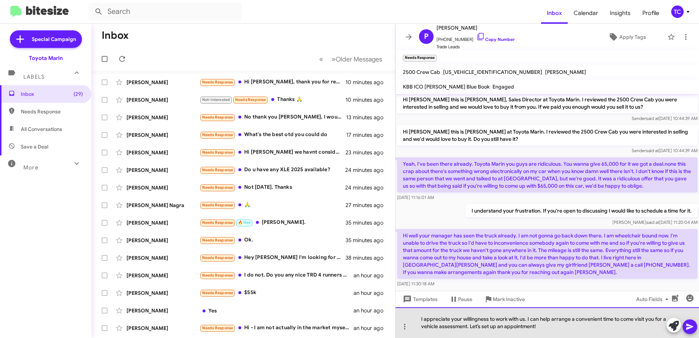
drag, startPoint x: 548, startPoint y: 328, endPoint x: 472, endPoint y: 326, distance: 75.8
click at [472, 326] on div "I appreciate your willingness to work with us. I can help arrange a convenient …" at bounding box center [548, 322] width 304 height 31
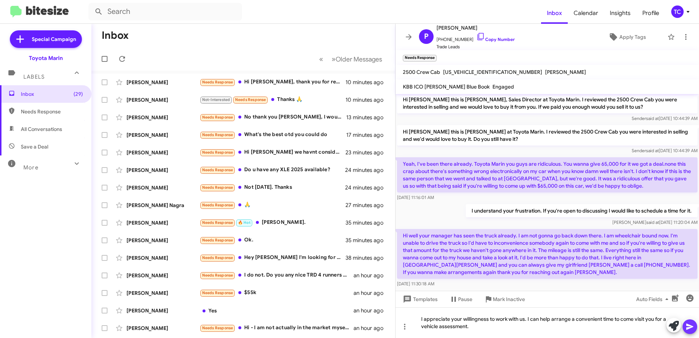
click at [694, 324] on icon at bounding box center [690, 326] width 9 height 9
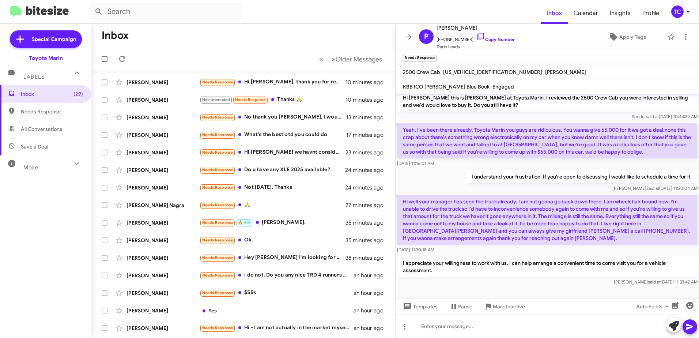
scroll to position [0, 0]
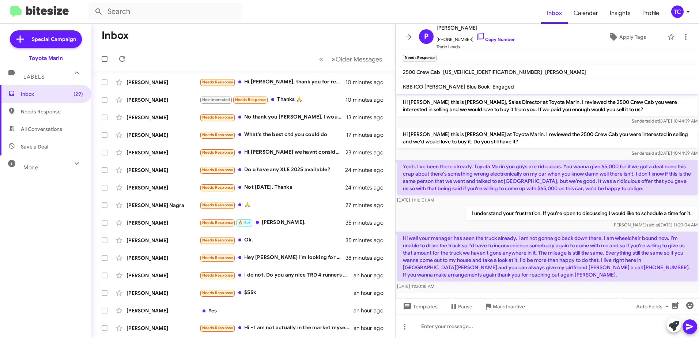
drag, startPoint x: 488, startPoint y: 238, endPoint x: 402, endPoint y: 104, distance: 159.2
click at [402, 104] on div "Hi [PERSON_NAME] this is [PERSON_NAME], Sales Director at Toyota Marin. I revie…" at bounding box center [548, 209] width 304 height 230
drag, startPoint x: 481, startPoint y: 284, endPoint x: 521, endPoint y: 279, distance: 40.2
click at [481, 286] on div "[DATE] 11:30:18 AM" at bounding box center [547, 286] width 301 height 7
drag, startPoint x: 448, startPoint y: 271, endPoint x: 402, endPoint y: 100, distance: 177.9
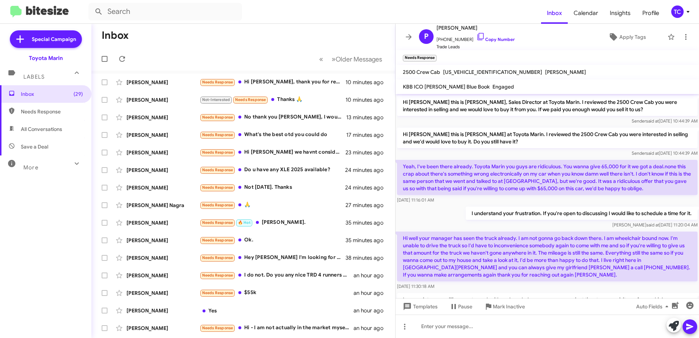
click at [402, 100] on div "Hi [PERSON_NAME] this is [PERSON_NAME], Sales Director at Toyota Marin. I revie…" at bounding box center [548, 209] width 304 height 230
drag, startPoint x: 402, startPoint y: 100, endPoint x: 432, endPoint y: 103, distance: 29.9
copy div "Hi [PERSON_NAME] this is [PERSON_NAME], Sales Director at Toyota Marin. I revie…"
click at [120, 59] on icon at bounding box center [122, 59] width 6 height 6
click at [411, 36] on icon at bounding box center [409, 36] width 6 height 5
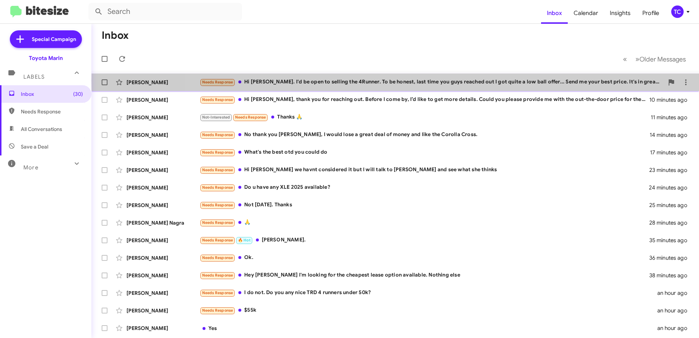
click at [464, 81] on div "Needs Response Hi [PERSON_NAME]. I'd be open to selling the 4Runner. To be hone…" at bounding box center [432, 82] width 465 height 8
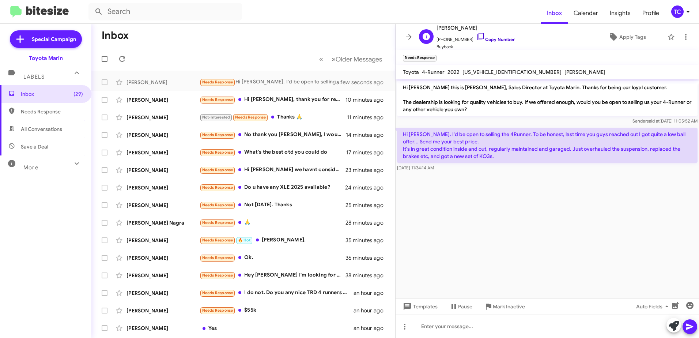
click at [477, 38] on icon at bounding box center [481, 36] width 9 height 9
click at [674, 327] on icon at bounding box center [674, 326] width 10 height 10
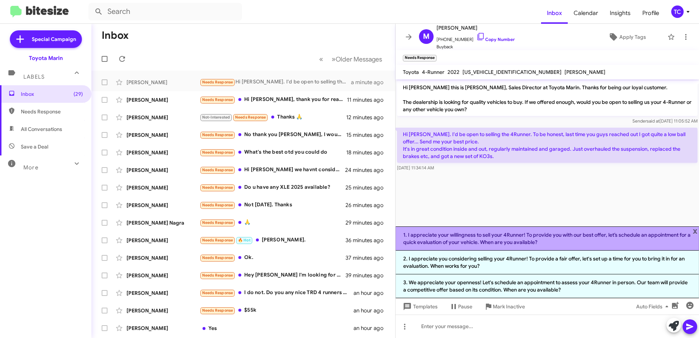
click at [549, 241] on li "1. I appreciate your willingness to sell your 4Runner! To provide you with our …" at bounding box center [548, 238] width 304 height 24
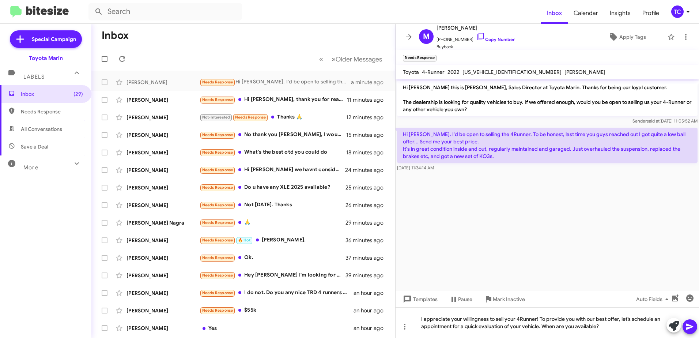
click at [692, 330] on icon at bounding box center [690, 326] width 9 height 9
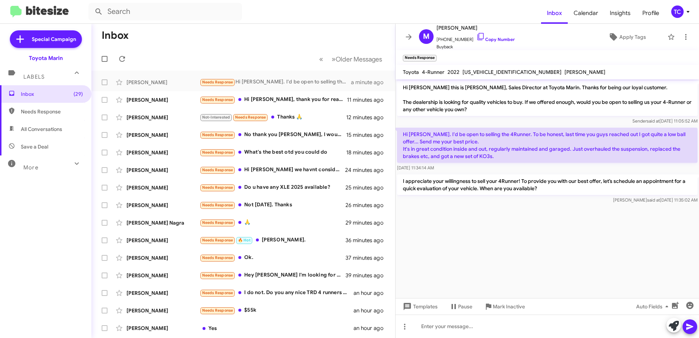
drag, startPoint x: 543, startPoint y: 189, endPoint x: 403, endPoint y: 83, distance: 175.3
click at [403, 83] on div "Hi [PERSON_NAME] this is [PERSON_NAME], Sales Director at Toyota Marin. Thanks …" at bounding box center [548, 142] width 304 height 126
drag, startPoint x: 403, startPoint y: 83, endPoint x: 428, endPoint y: 101, distance: 31.0
copy div "Hi [PERSON_NAME] this is [PERSON_NAME], Sales Director at Toyota Marin. Thanks …"
click at [408, 36] on icon at bounding box center [409, 37] width 9 height 9
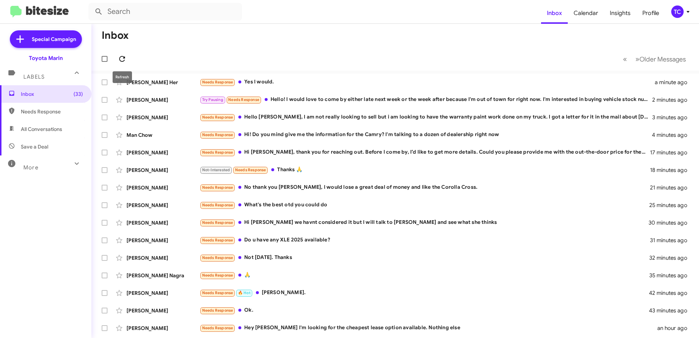
click at [121, 55] on icon at bounding box center [122, 59] width 9 height 9
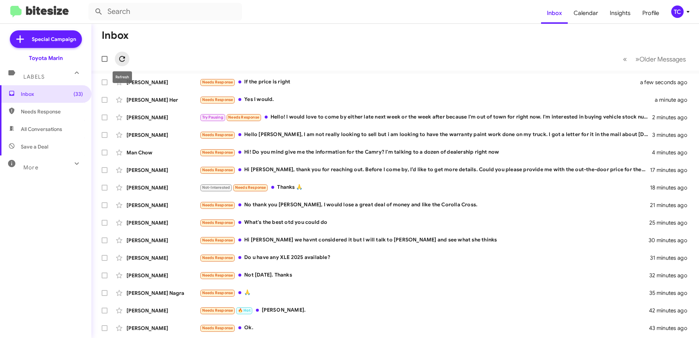
click at [121, 57] on icon at bounding box center [122, 59] width 9 height 9
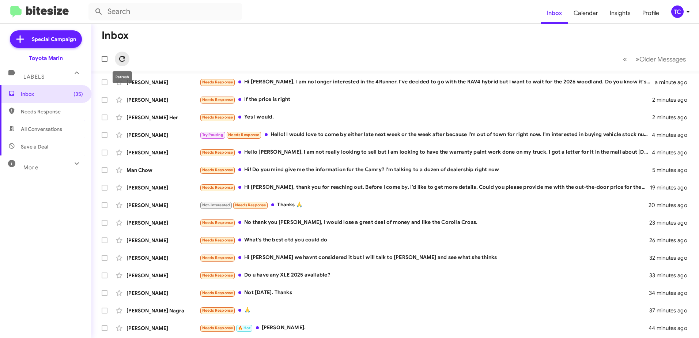
click at [123, 59] on icon at bounding box center [122, 59] width 9 height 9
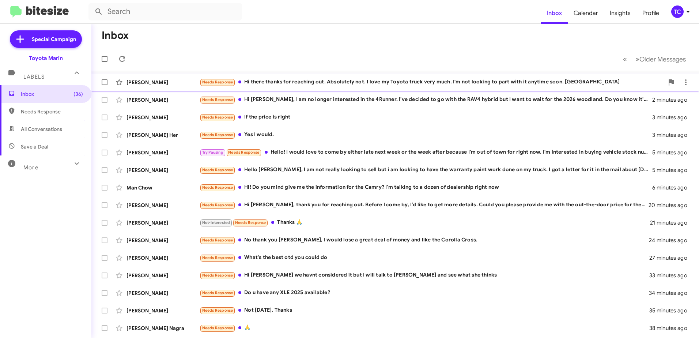
click at [381, 82] on div "Needs Response Hi there thanks for reaching out. Absolutely not. I love my Toyo…" at bounding box center [432, 82] width 465 height 8
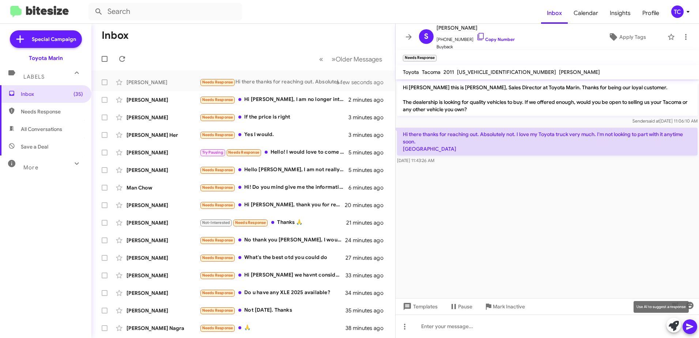
click at [676, 326] on icon at bounding box center [674, 326] width 10 height 10
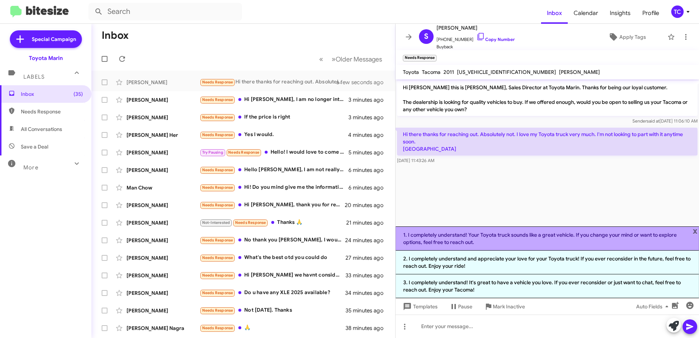
click at [510, 238] on li "1. I completely understand! Your Toyota truck sounds like a great vehicle. If y…" at bounding box center [548, 238] width 304 height 24
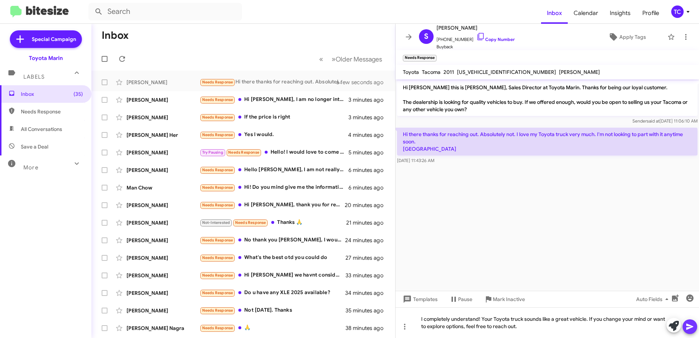
click at [696, 324] on button at bounding box center [690, 326] width 15 height 15
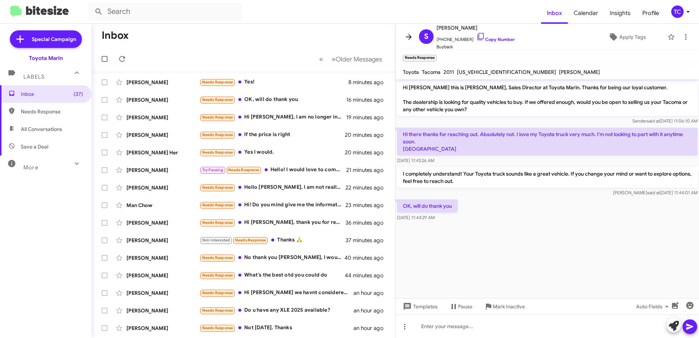
click at [406, 38] on icon at bounding box center [409, 37] width 9 height 9
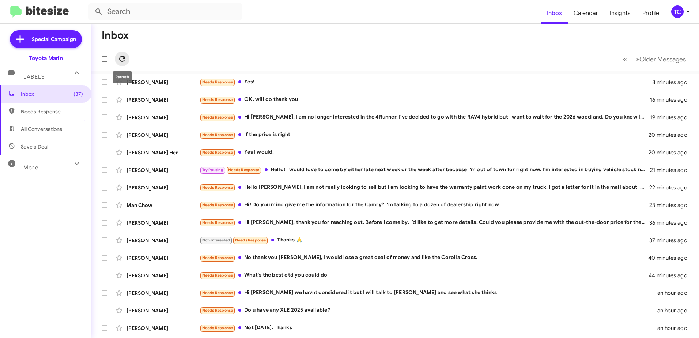
click at [121, 61] on icon at bounding box center [122, 59] width 9 height 9
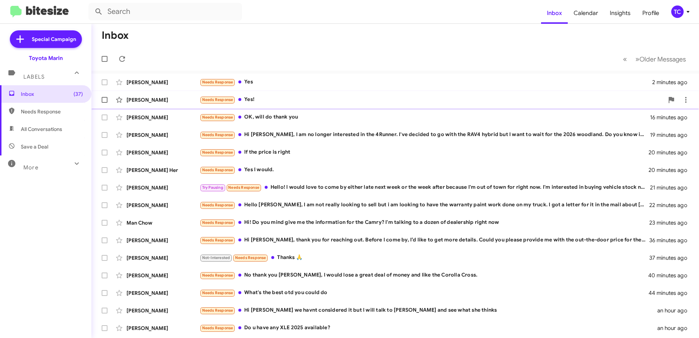
click at [262, 95] on div "[PERSON_NAME] Needs Response Yes! 8 minutes ago" at bounding box center [395, 100] width 596 height 15
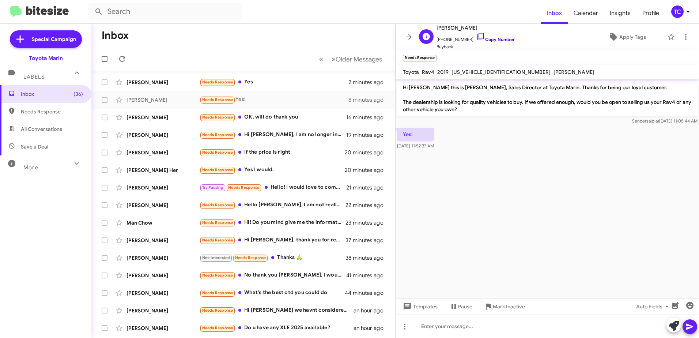
click at [477, 34] on icon at bounding box center [481, 36] width 9 height 9
click at [675, 329] on icon at bounding box center [674, 326] width 10 height 10
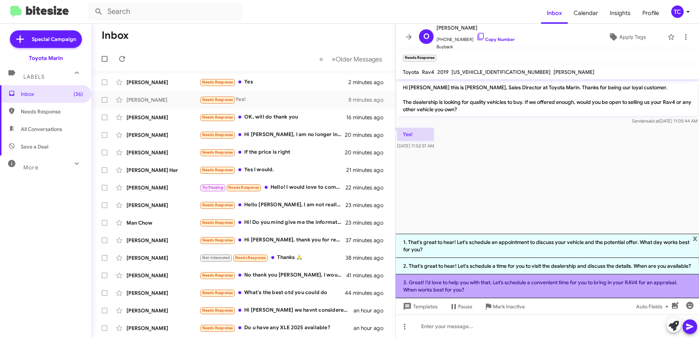
click at [529, 282] on li "3. Great! I’d love to help you with that. Let’s schedule a convenient time for …" at bounding box center [548, 286] width 304 height 24
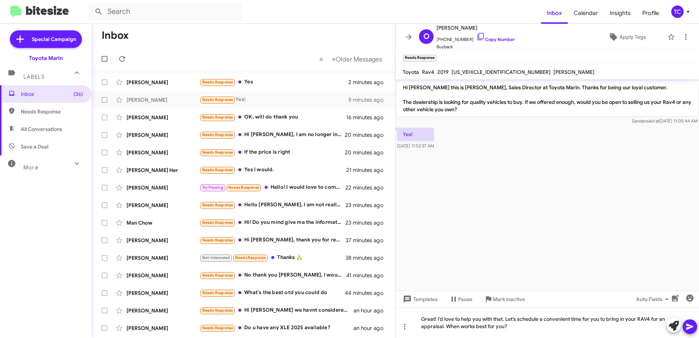
click at [690, 326] on icon at bounding box center [690, 327] width 7 height 6
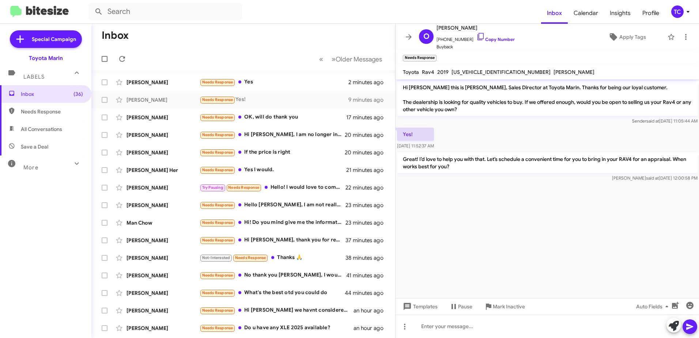
drag, startPoint x: 457, startPoint y: 165, endPoint x: 401, endPoint y: 89, distance: 94.5
click at [401, 89] on div "Hi [PERSON_NAME] this is [PERSON_NAME], Sales Director at Toyota Marin. Thanks …" at bounding box center [548, 131] width 304 height 104
copy div "Hi [PERSON_NAME] this is [PERSON_NAME], Sales Director at Toyota Marin. Thanks …"
click at [252, 83] on div "Needs Response Yes" at bounding box center [280, 82] width 161 height 8
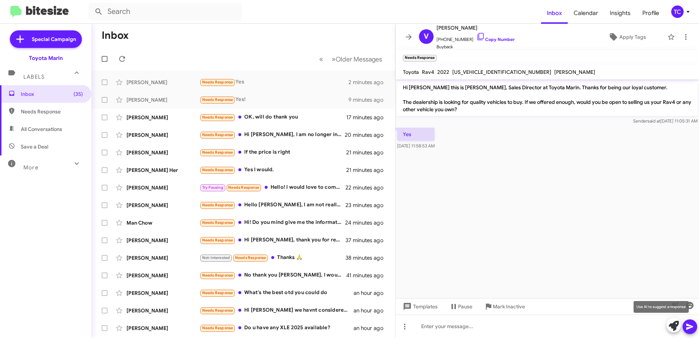
click at [672, 323] on icon at bounding box center [674, 326] width 10 height 10
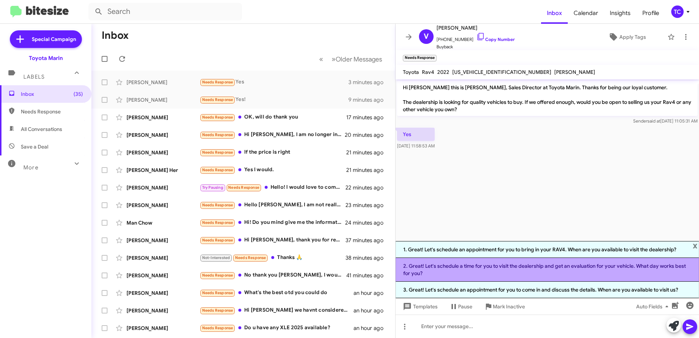
click at [514, 269] on li "2. Great! Let's schedule a time for you to visit the dealership and get an eval…" at bounding box center [548, 270] width 304 height 24
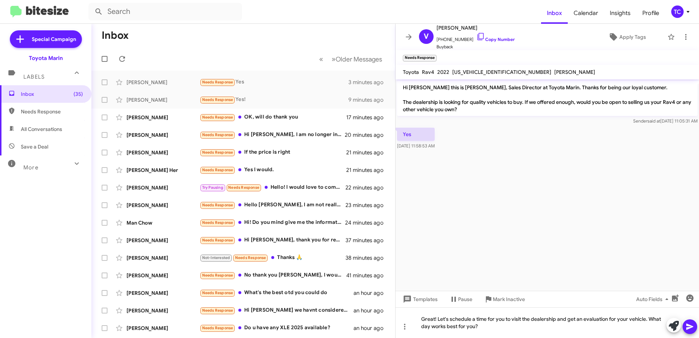
click at [691, 327] on icon at bounding box center [690, 326] width 9 height 9
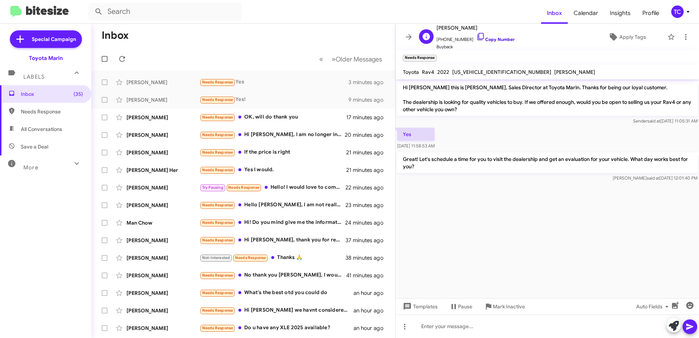
click at [478, 35] on icon at bounding box center [481, 36] width 6 height 7
drag, startPoint x: 427, startPoint y: 166, endPoint x: 403, endPoint y: 86, distance: 83.6
click at [403, 86] on div "Hi [PERSON_NAME] this is [PERSON_NAME], Sales Director at Toyota Marin. Thanks …" at bounding box center [548, 131] width 304 height 104
drag, startPoint x: 403, startPoint y: 86, endPoint x: 419, endPoint y: 106, distance: 25.5
copy div "Hi [PERSON_NAME] this is [PERSON_NAME], Sales Director at Toyota Marin. Thanks …"
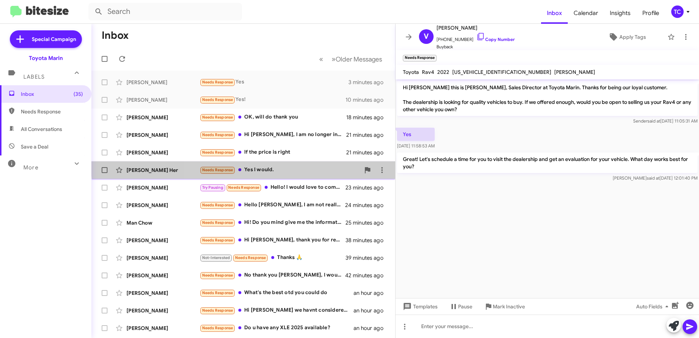
click at [263, 165] on div "[PERSON_NAME] Her Needs Response Yes I would. 22 minutes ago" at bounding box center [243, 170] width 292 height 15
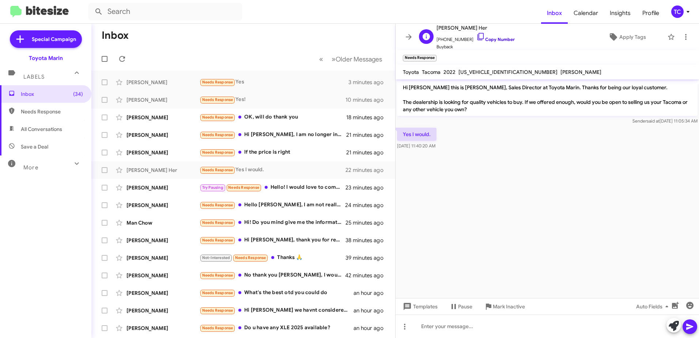
click at [477, 34] on icon at bounding box center [481, 36] width 9 height 9
click at [671, 325] on icon at bounding box center [674, 326] width 10 height 10
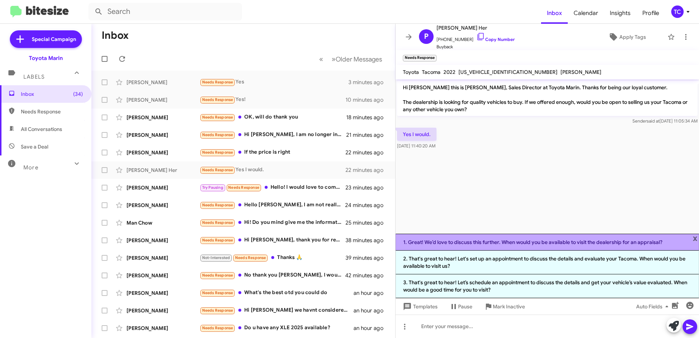
click at [522, 243] on li "1. Great! We’d love to discuss this further. When would you be available to vis…" at bounding box center [548, 242] width 304 height 17
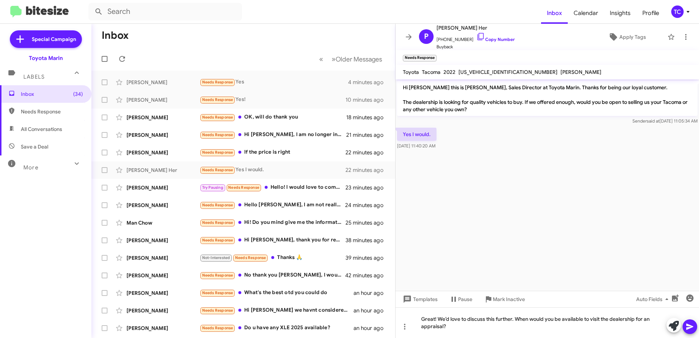
click at [690, 329] on icon at bounding box center [690, 326] width 9 height 9
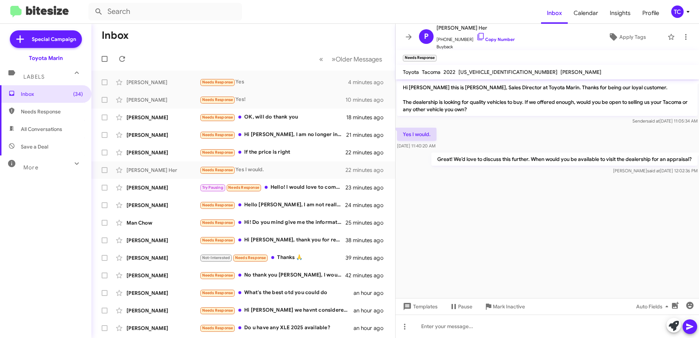
drag, startPoint x: 697, startPoint y: 160, endPoint x: 403, endPoint y: 87, distance: 302.6
click at [403, 87] on div "Hi [PERSON_NAME] this is [PERSON_NAME], Sales Director at Toyota Marin. Thanks …" at bounding box center [548, 127] width 304 height 97
drag, startPoint x: 403, startPoint y: 87, endPoint x: 434, endPoint y: 106, distance: 35.4
click at [285, 151] on div "Needs Response If the price is right" at bounding box center [280, 152] width 161 height 8
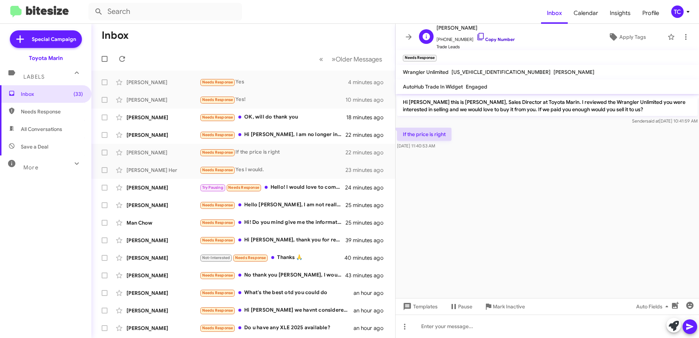
click at [477, 34] on icon at bounding box center [481, 36] width 9 height 9
click at [677, 326] on icon at bounding box center [674, 326] width 10 height 10
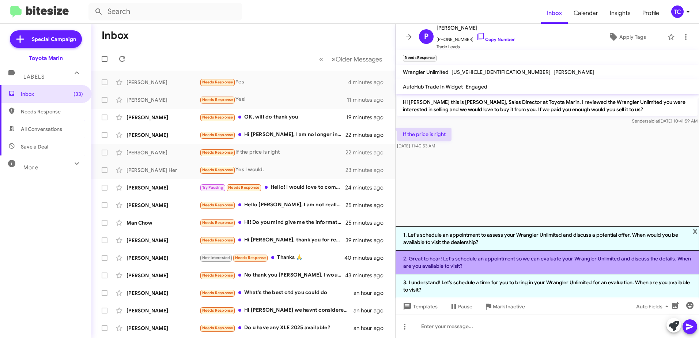
click at [514, 264] on li "2. Great to hear! Let's schedule an appointment so we can evaluate your Wrangle…" at bounding box center [548, 263] width 304 height 24
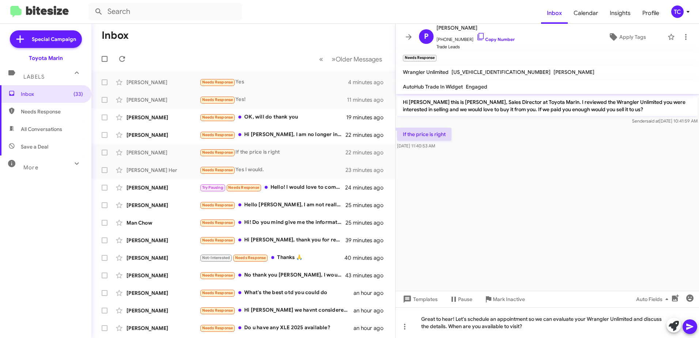
click at [687, 324] on icon at bounding box center [690, 326] width 9 height 9
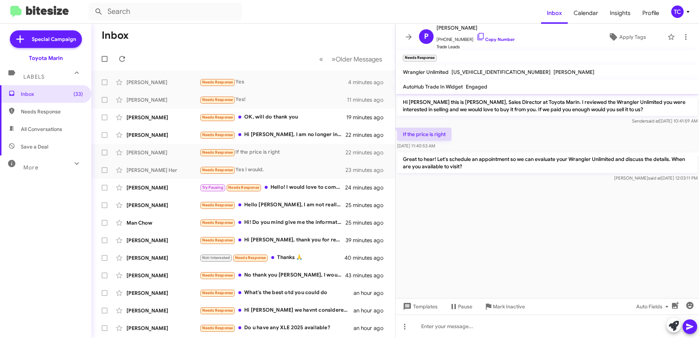
drag, startPoint x: 463, startPoint y: 165, endPoint x: 402, endPoint y: 100, distance: 89.8
click at [402, 100] on div "Hi [PERSON_NAME] this is [PERSON_NAME], Sales Director at Toyota Marin. I revie…" at bounding box center [548, 138] width 304 height 89
drag, startPoint x: 402, startPoint y: 100, endPoint x: 422, endPoint y: 100, distance: 20.1
click at [406, 36] on icon at bounding box center [409, 37] width 9 height 9
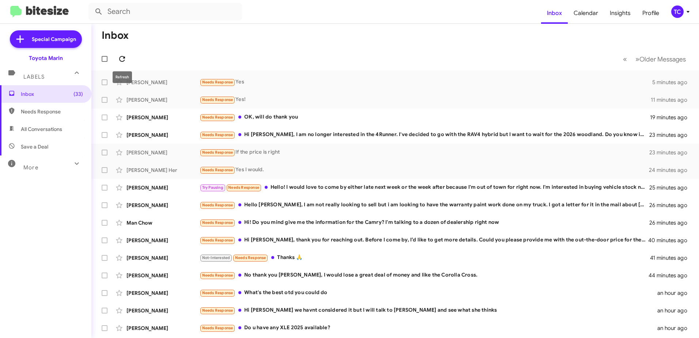
click at [120, 57] on icon at bounding box center [122, 59] width 9 height 9
